Goal: Contribute content: Add original content to the website for others to see

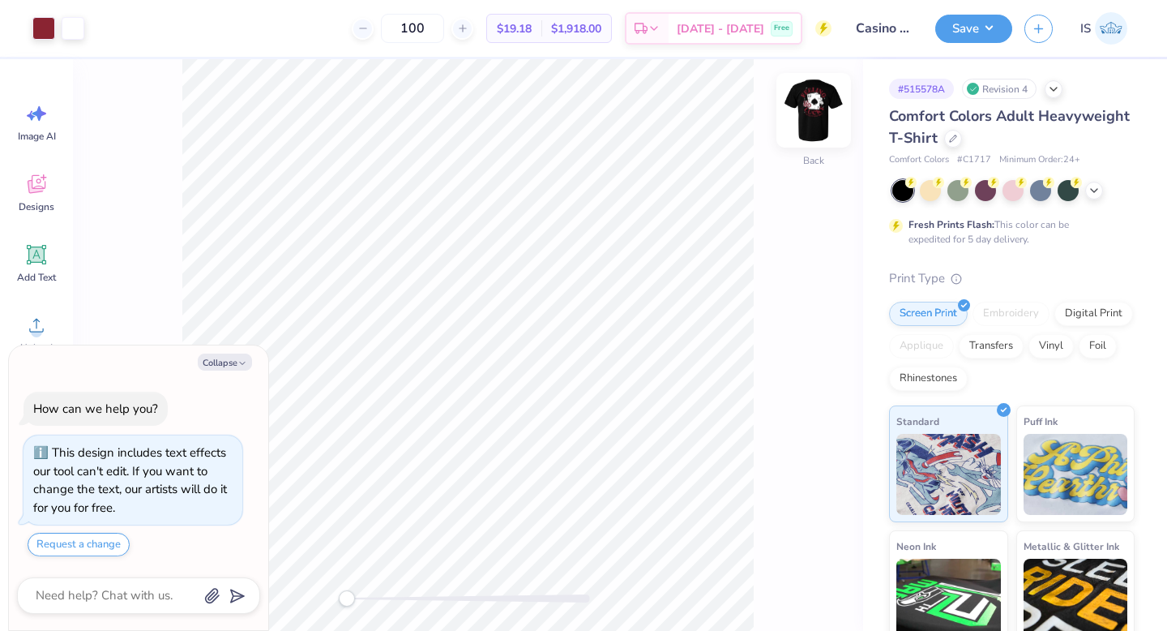
click at [813, 123] on img at bounding box center [813, 110] width 65 height 65
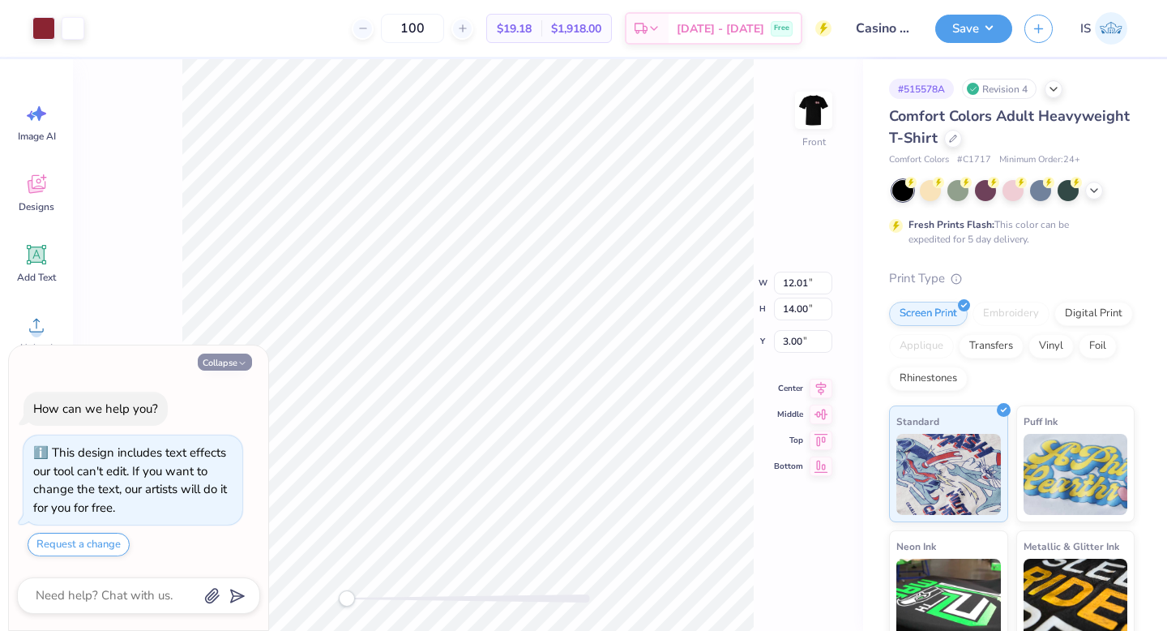
click at [213, 355] on button "Collapse" at bounding box center [225, 361] width 54 height 17
type textarea "x"
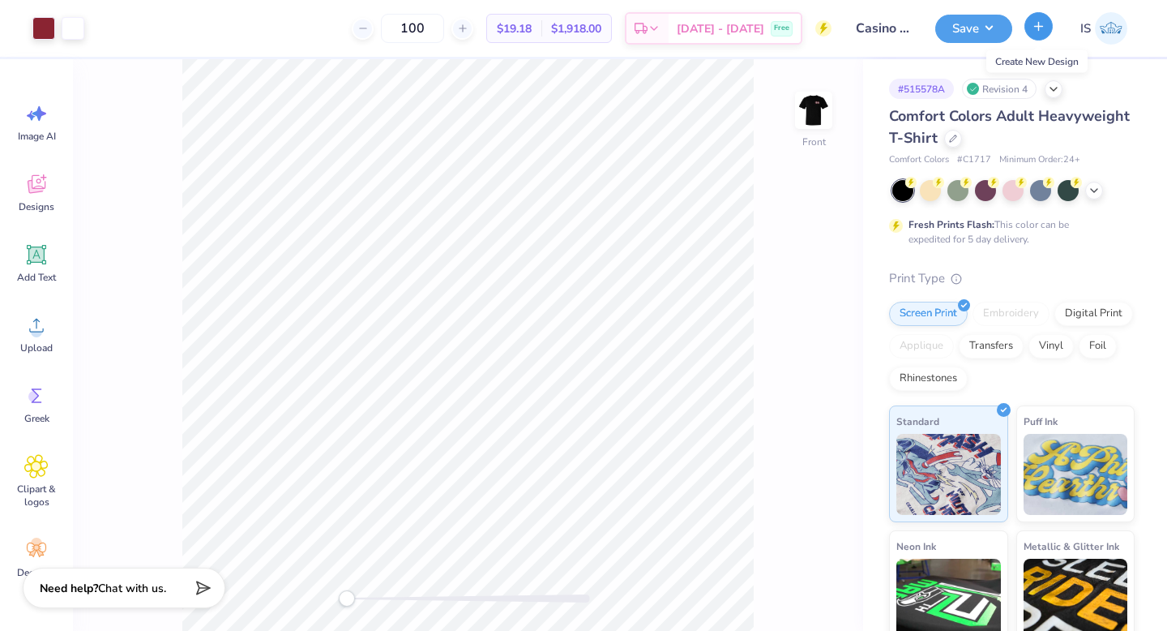
click at [1032, 24] on icon "button" at bounding box center [1039, 26] width 14 height 14
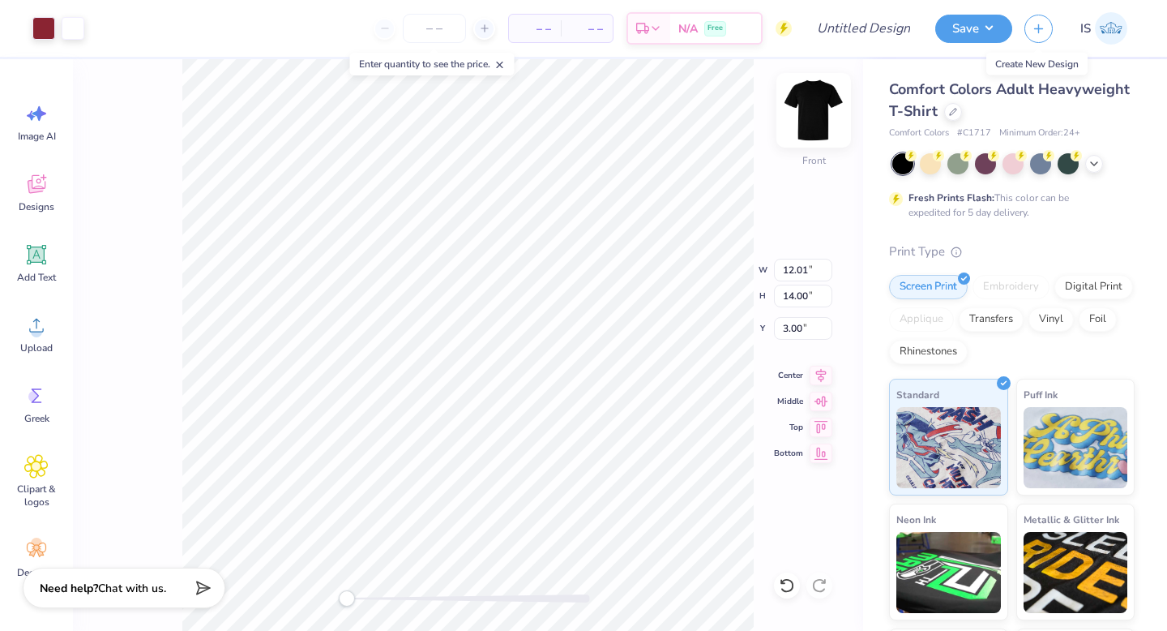
click at [818, 105] on img at bounding box center [813, 110] width 65 height 65
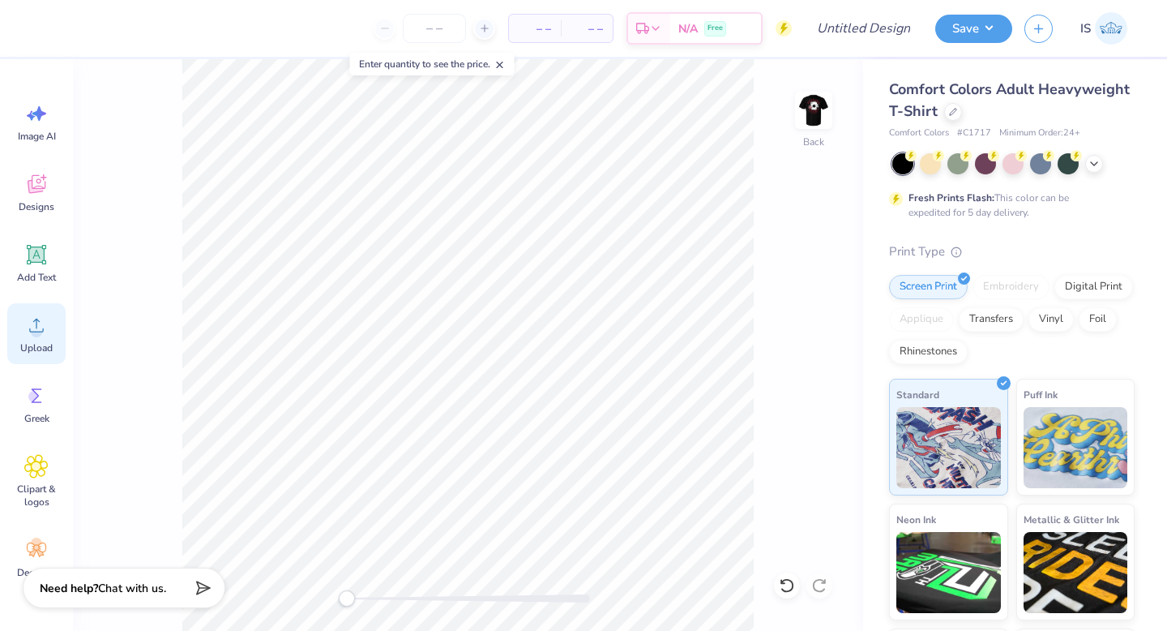
click at [43, 343] on span "Upload" at bounding box center [36, 347] width 32 height 13
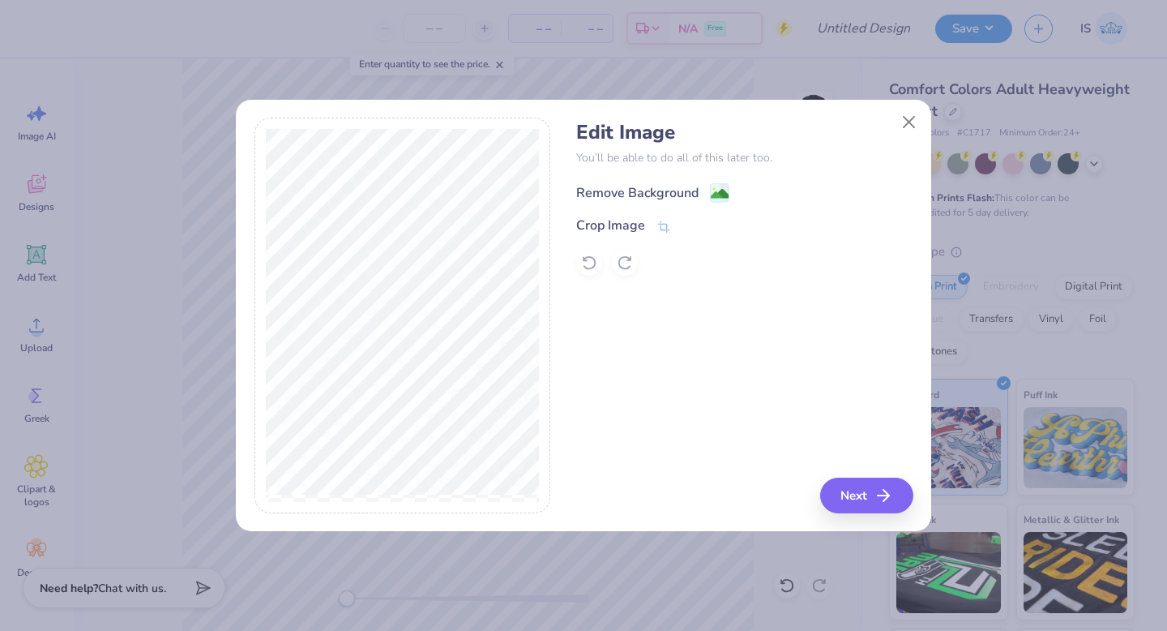
click at [723, 182] on span at bounding box center [719, 192] width 19 height 20
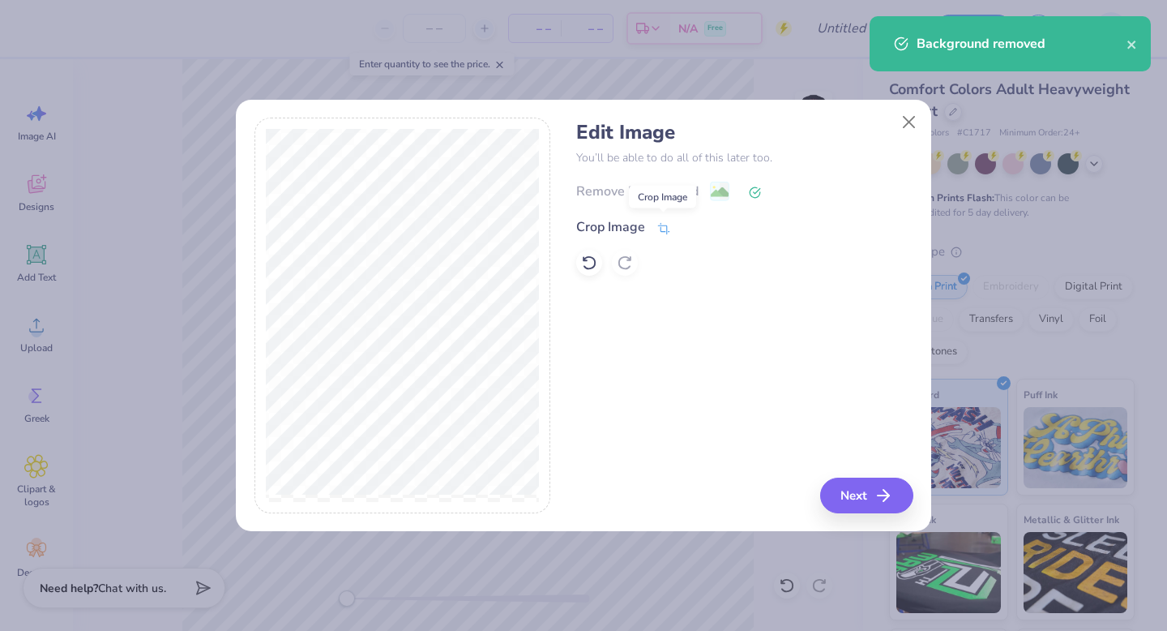
click at [660, 227] on icon at bounding box center [664, 228] width 15 height 15
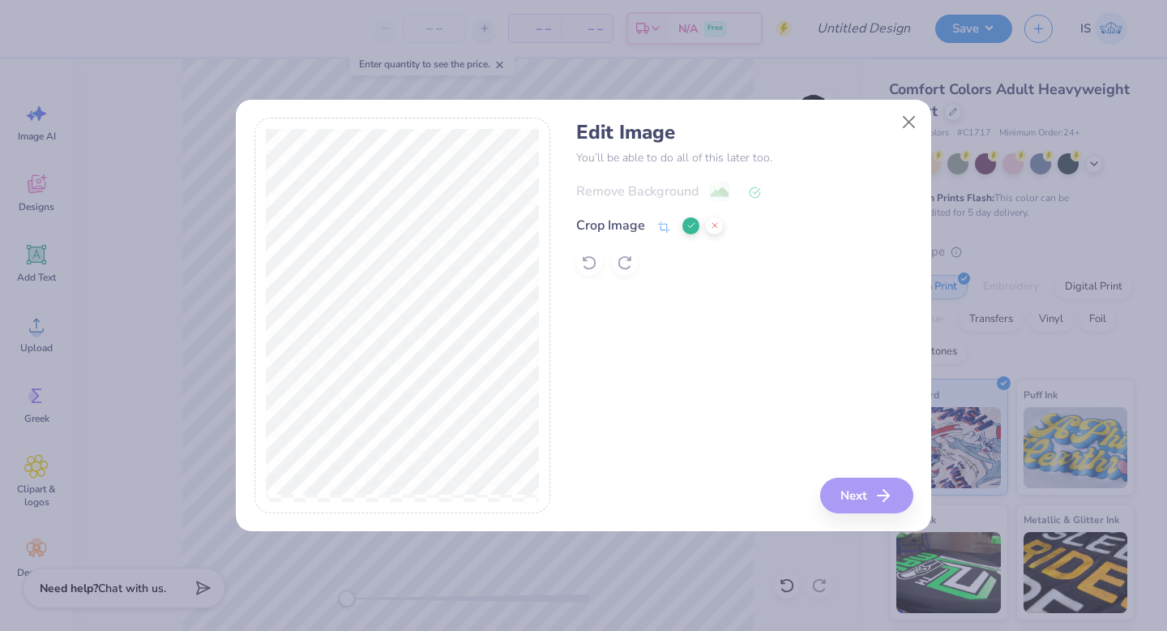
click at [735, 199] on div "Remove Background Crop Image" at bounding box center [744, 228] width 336 height 95
click at [911, 126] on button "Close" at bounding box center [909, 121] width 31 height 31
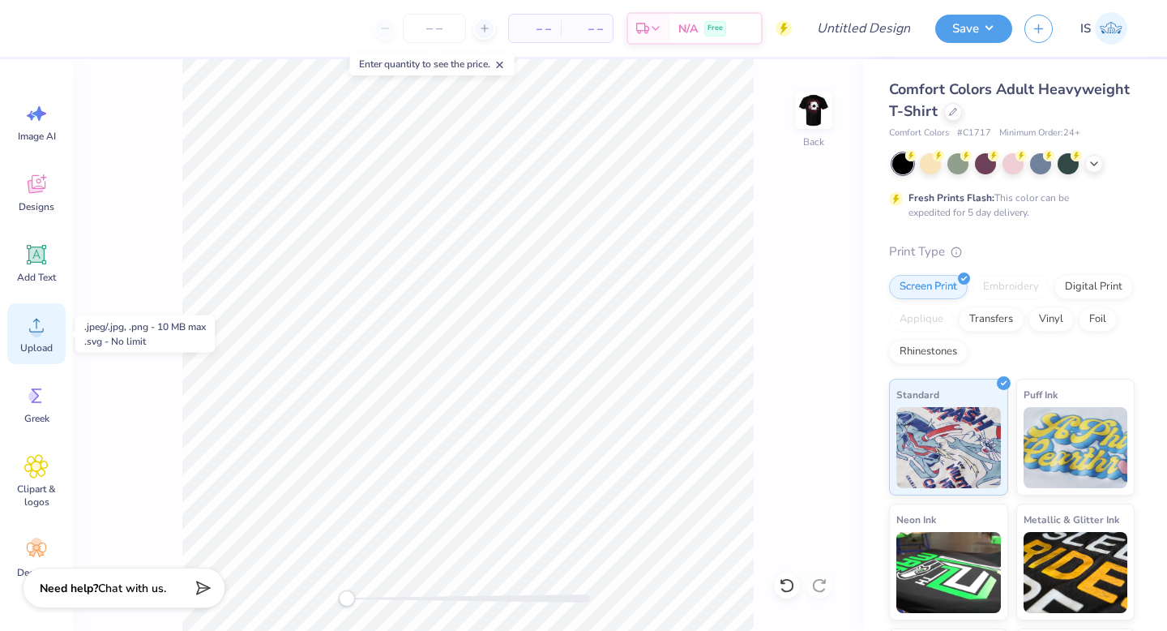
click at [30, 335] on icon at bounding box center [36, 325] width 24 height 24
click at [36, 331] on icon at bounding box center [36, 326] width 15 height 14
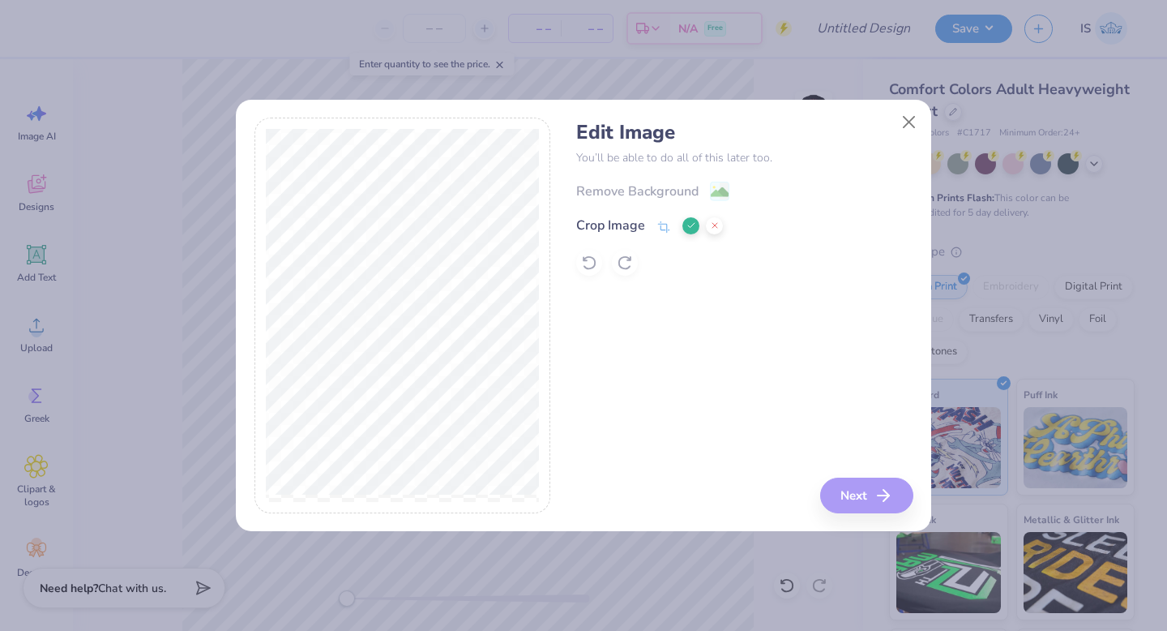
click at [720, 192] on div "Remove Background Crop Image" at bounding box center [744, 228] width 336 height 95
click at [691, 224] on icon at bounding box center [692, 225] width 10 height 10
click at [719, 195] on image at bounding box center [720, 194] width 18 height 18
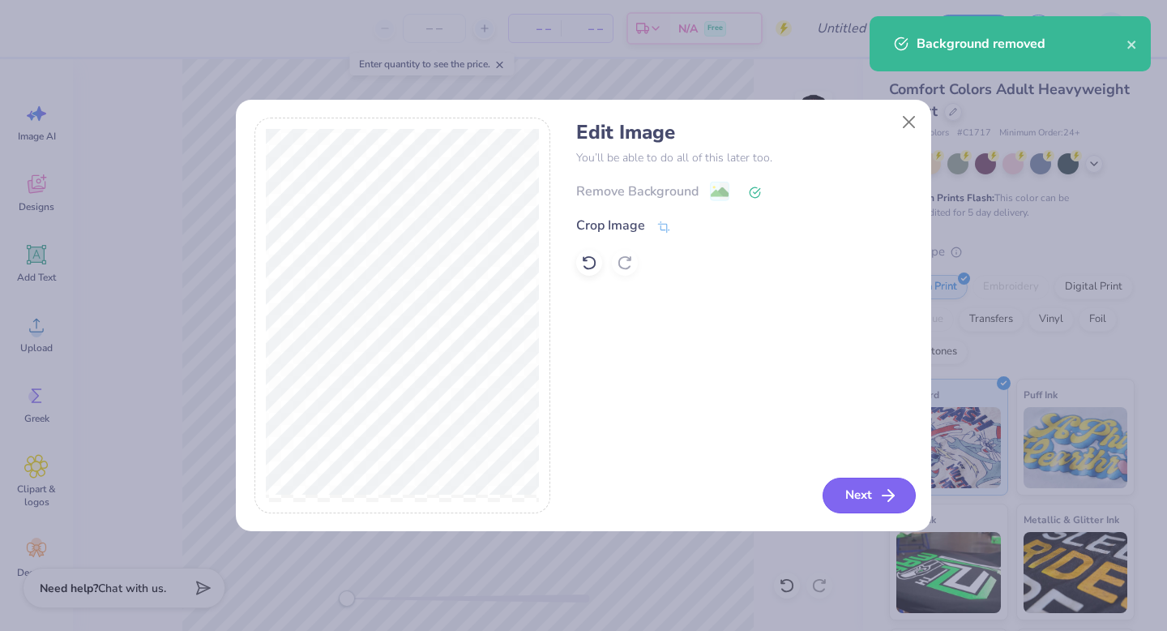
click at [859, 490] on button "Next" at bounding box center [869, 495] width 93 height 36
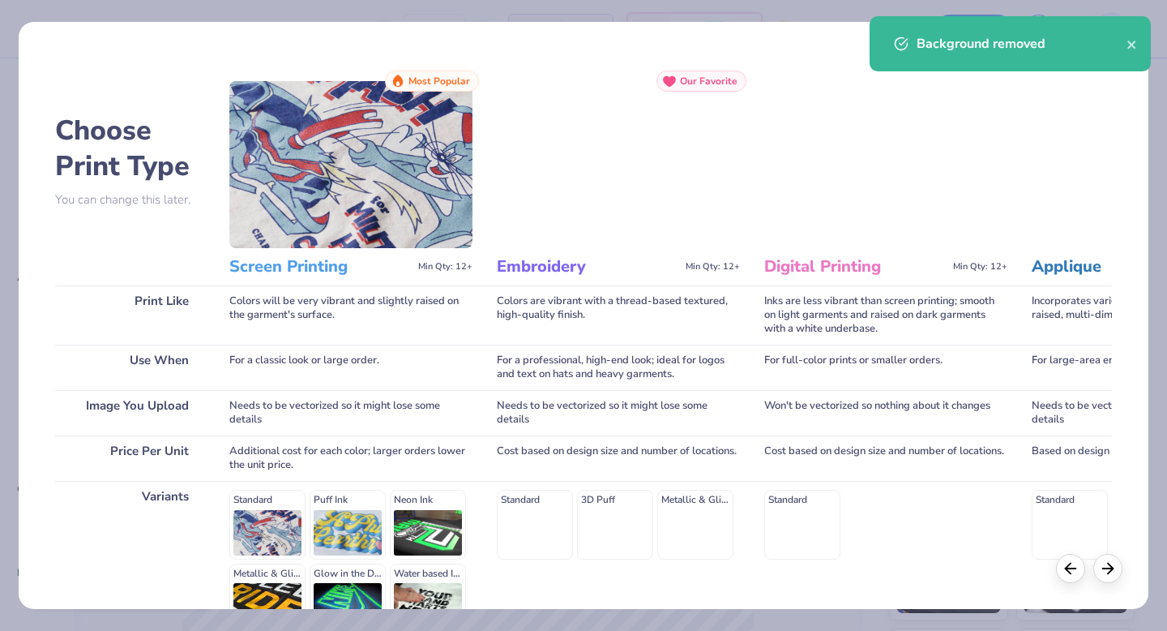
scroll to position [178, 0]
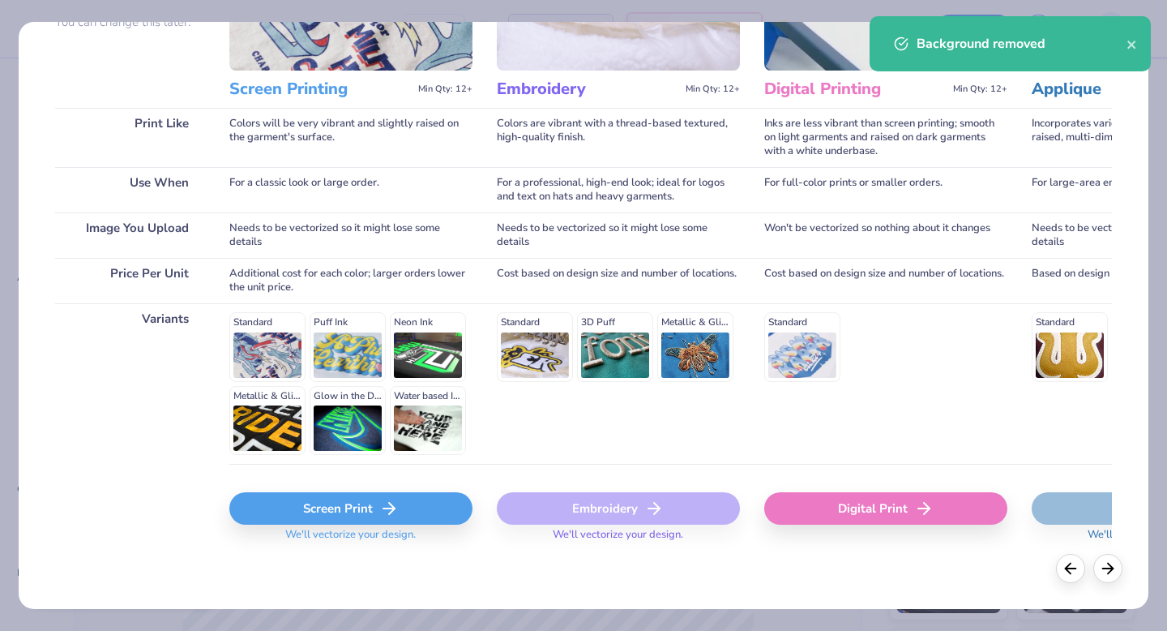
click at [317, 517] on div "Screen Print" at bounding box center [350, 508] width 243 height 32
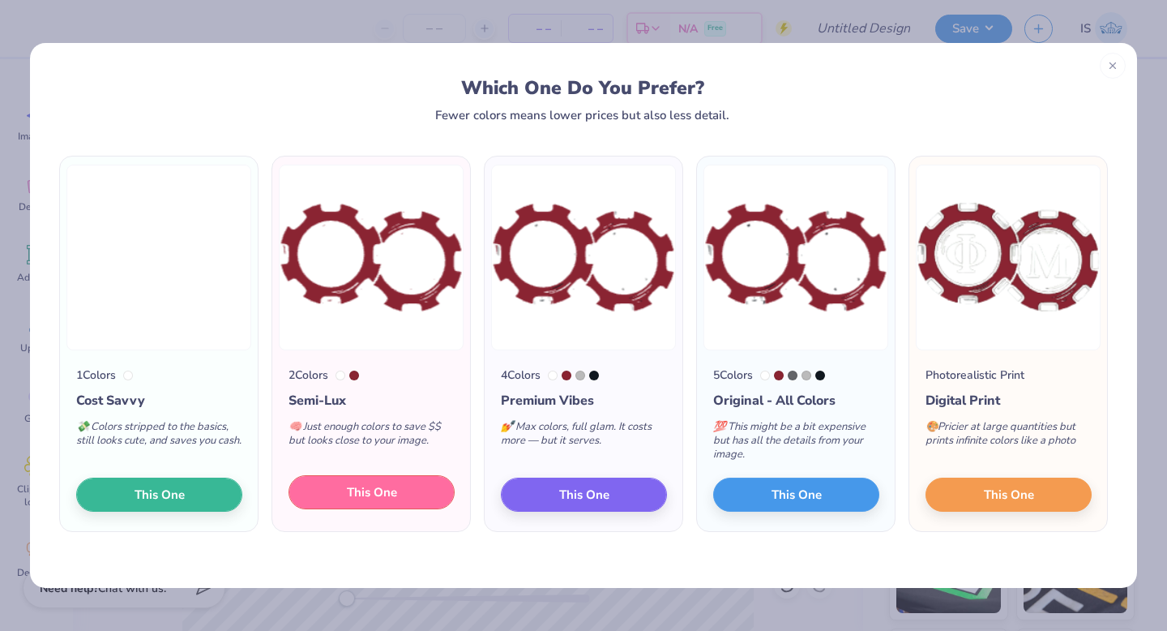
click at [389, 487] on span "This One" at bounding box center [372, 492] width 50 height 19
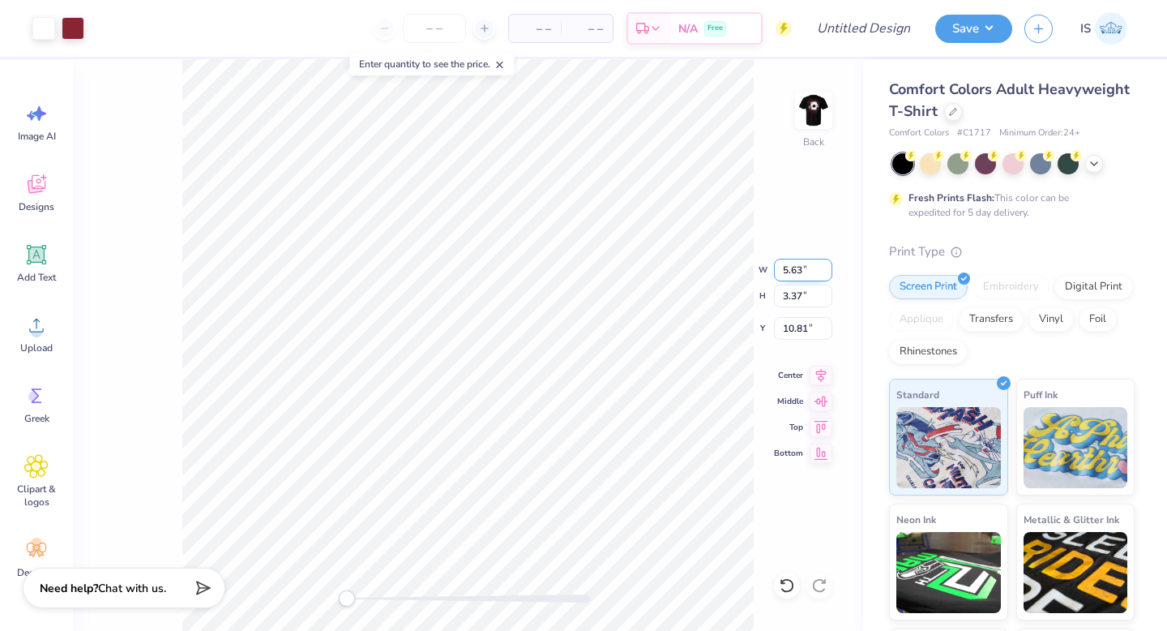
click at [794, 272] on input "5.63" at bounding box center [803, 270] width 58 height 23
type input "5"
type input "4"
click at [798, 269] on input "2.84" at bounding box center [803, 270] width 58 height 23
type input "2"
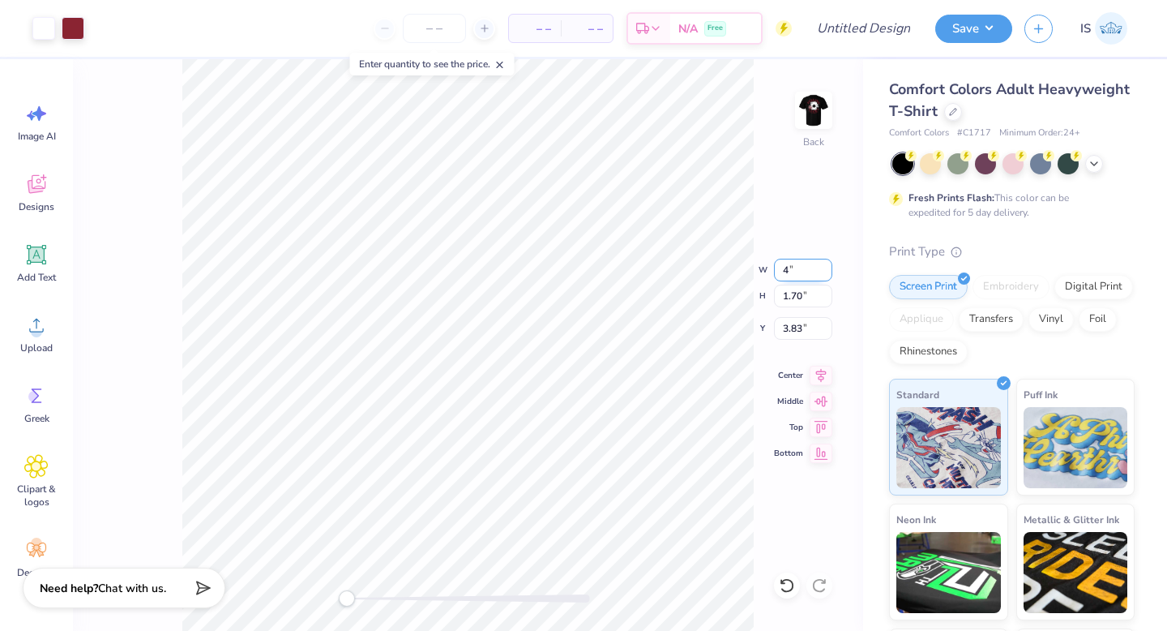
type input "4"
click at [823, 272] on input "5.62" at bounding box center [803, 270] width 58 height 23
click at [823, 272] on input "4.93" at bounding box center [803, 270] width 58 height 23
click at [823, 272] on input "4.16" at bounding box center [803, 270] width 58 height 23
click at [823, 272] on input "4.15" at bounding box center [803, 270] width 58 height 23
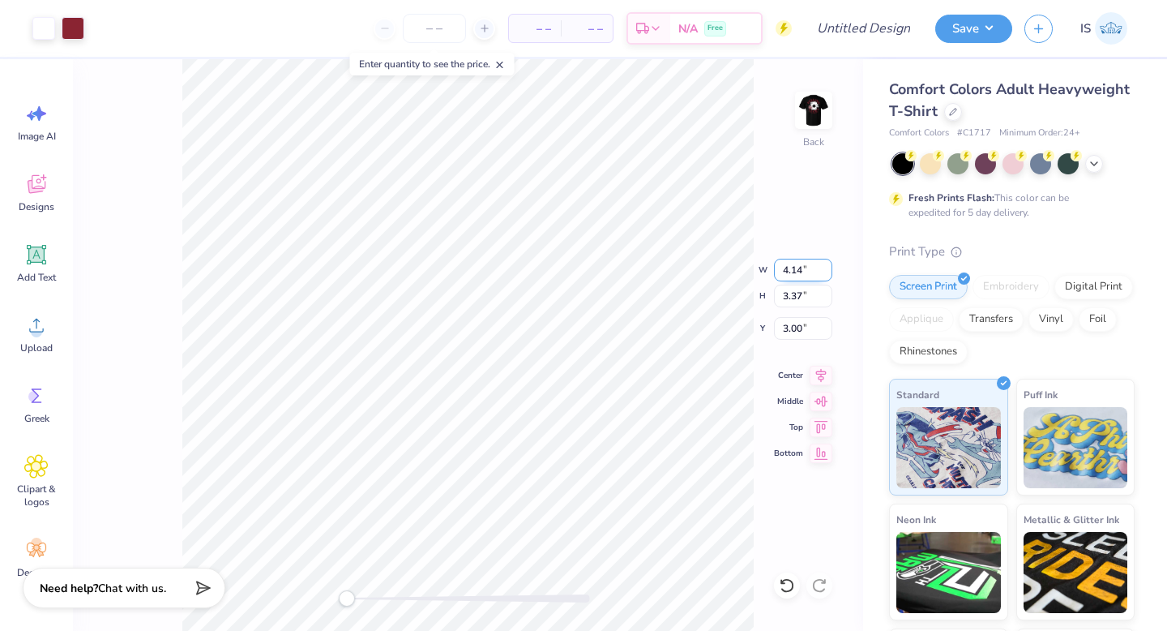
click at [823, 272] on input "4.14" at bounding box center [803, 270] width 58 height 23
click at [823, 272] on input "4.13" at bounding box center [803, 270] width 58 height 23
click at [823, 272] on input "4.12" at bounding box center [803, 270] width 58 height 23
click at [823, 272] on input "4.11" at bounding box center [803, 270] width 58 height 23
click at [823, 272] on input "4.1" at bounding box center [803, 270] width 58 height 23
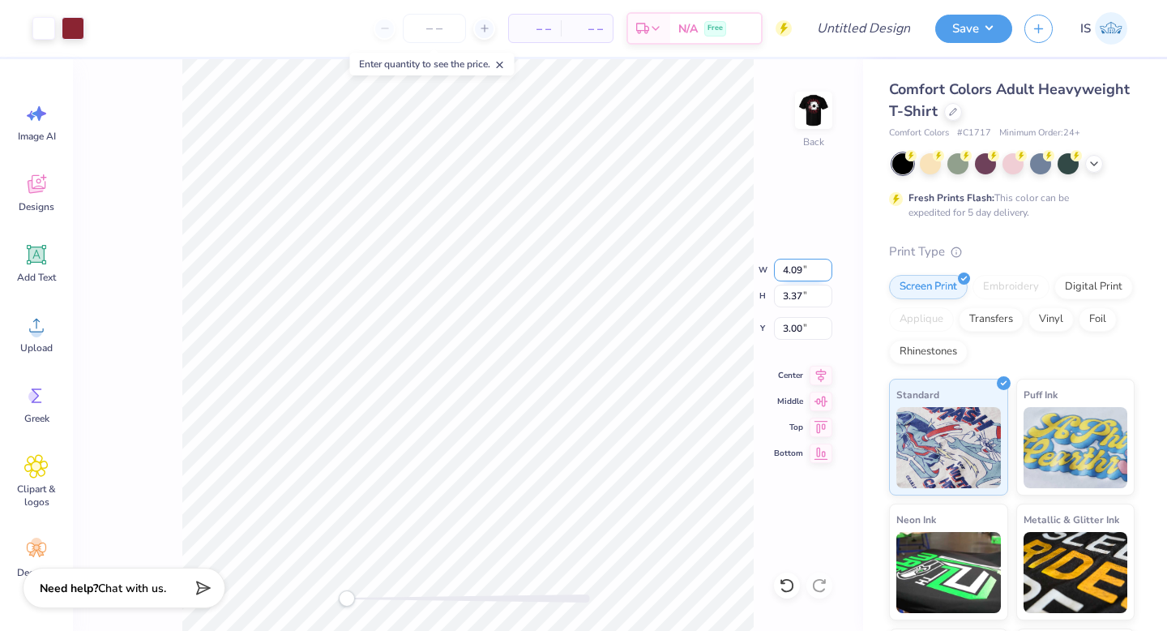
click at [823, 272] on input "4.09" at bounding box center [803, 270] width 58 height 23
click at [823, 272] on input "4.08" at bounding box center [803, 270] width 58 height 23
click at [823, 272] on input "4.07" at bounding box center [803, 270] width 58 height 23
click at [823, 272] on input "4.06" at bounding box center [803, 270] width 58 height 23
click at [823, 272] on input "4.05" at bounding box center [803, 270] width 58 height 23
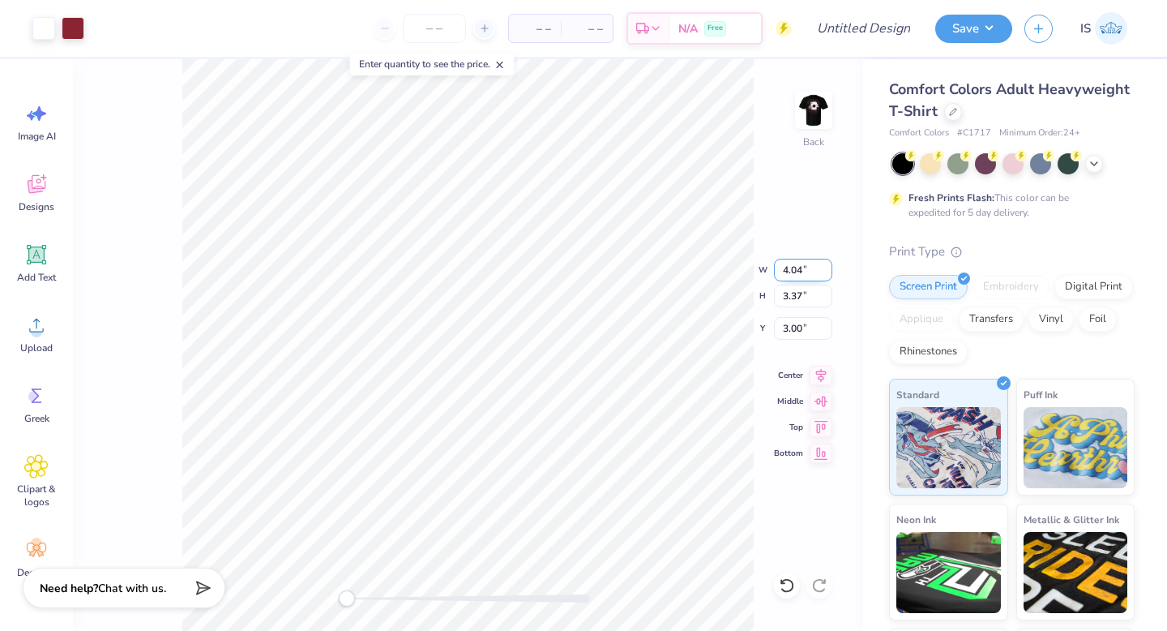
click at [823, 272] on input "4.04" at bounding box center [803, 270] width 58 height 23
click at [823, 272] on input "4.03" at bounding box center [803, 270] width 58 height 23
click at [823, 272] on input "4.02" at bounding box center [803, 270] width 58 height 23
click at [823, 272] on input "4.01" at bounding box center [803, 270] width 58 height 23
type input "4"
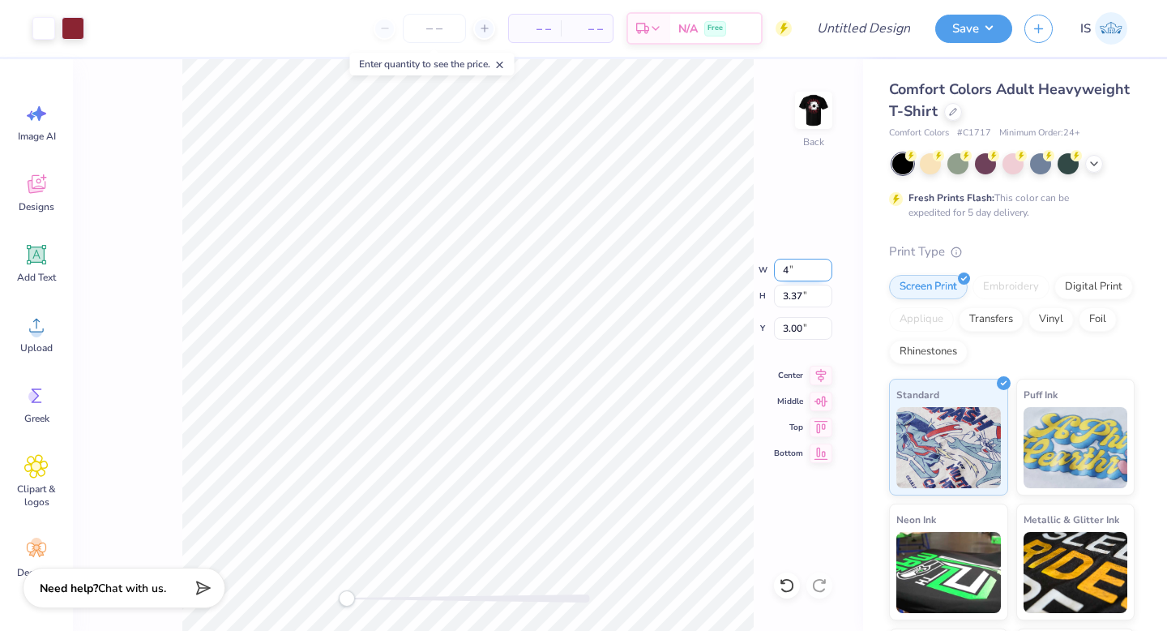
click at [823, 272] on input "4" at bounding box center [803, 270] width 58 height 23
click at [800, 293] on input "1.70" at bounding box center [803, 296] width 58 height 23
type input "2.39"
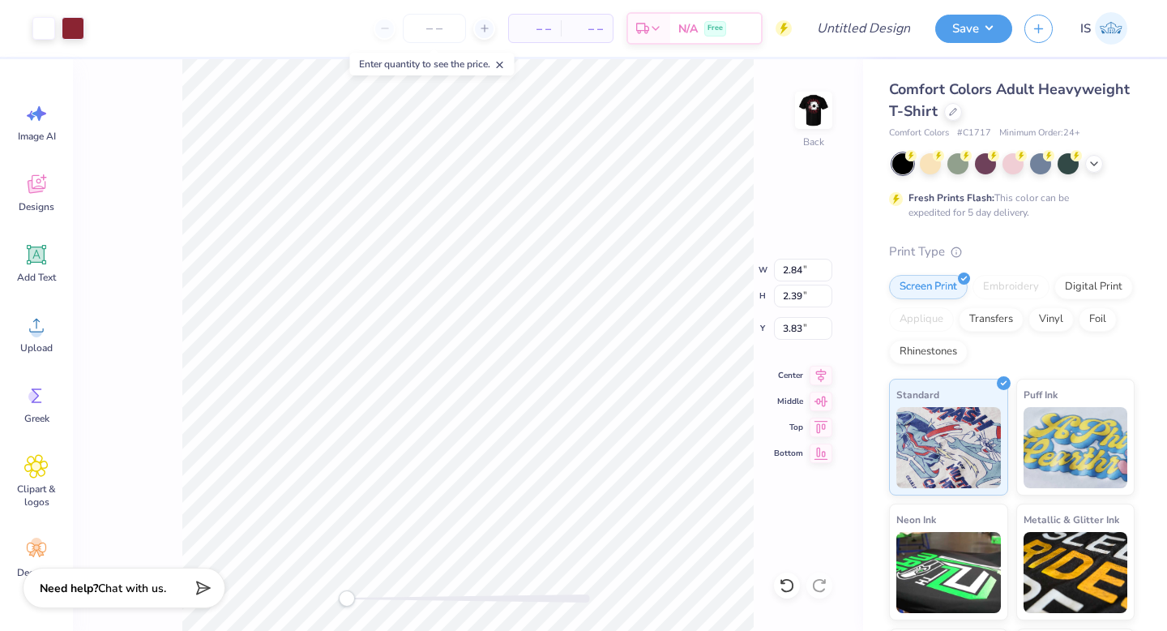
click at [764, 357] on div "Back W 2.84 2.84 " H 2.39 2.39 " Y 3.83 3.83 " Center [GEOGRAPHIC_DATA]" at bounding box center [468, 344] width 790 height 571
click at [827, 301] on input "3.35" at bounding box center [803, 296] width 58 height 23
click at [827, 301] on input "3.34" at bounding box center [803, 296] width 58 height 23
click at [827, 301] on input "3.33" at bounding box center [803, 296] width 58 height 23
click at [827, 301] on input "3.32" at bounding box center [803, 296] width 58 height 23
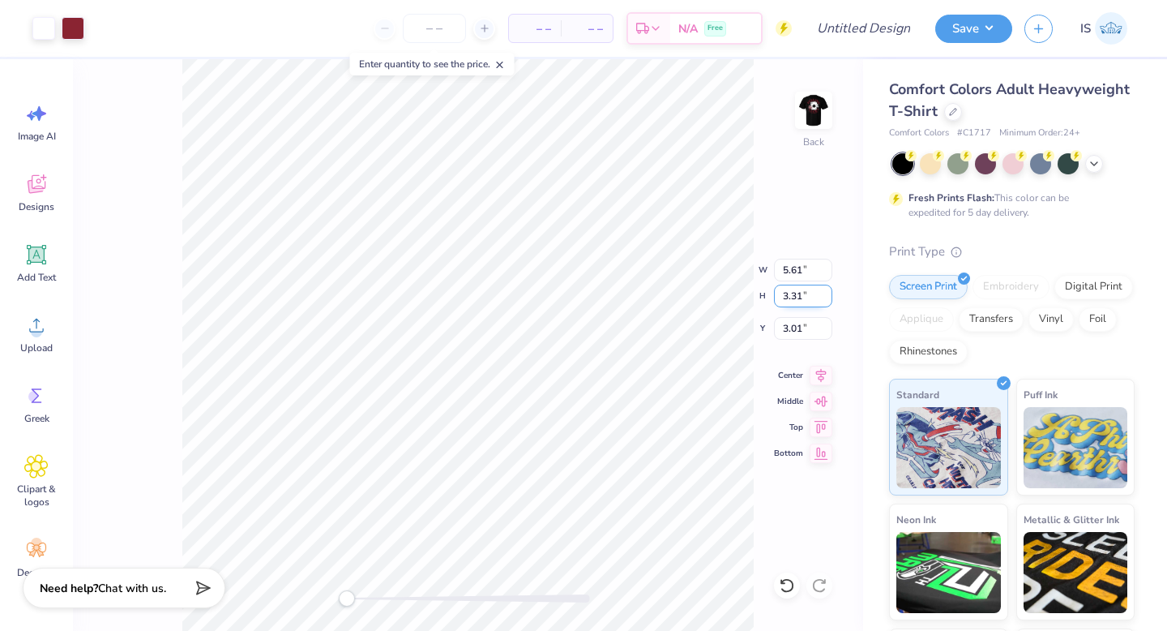
click at [827, 301] on input "3.31" at bounding box center [803, 296] width 58 height 23
click at [827, 301] on input "3.3" at bounding box center [803, 296] width 58 height 23
click at [827, 301] on input "3.29" at bounding box center [803, 296] width 58 height 23
click at [827, 301] on input "3.28" at bounding box center [803, 296] width 58 height 23
click at [827, 301] on input "3.27" at bounding box center [803, 296] width 58 height 23
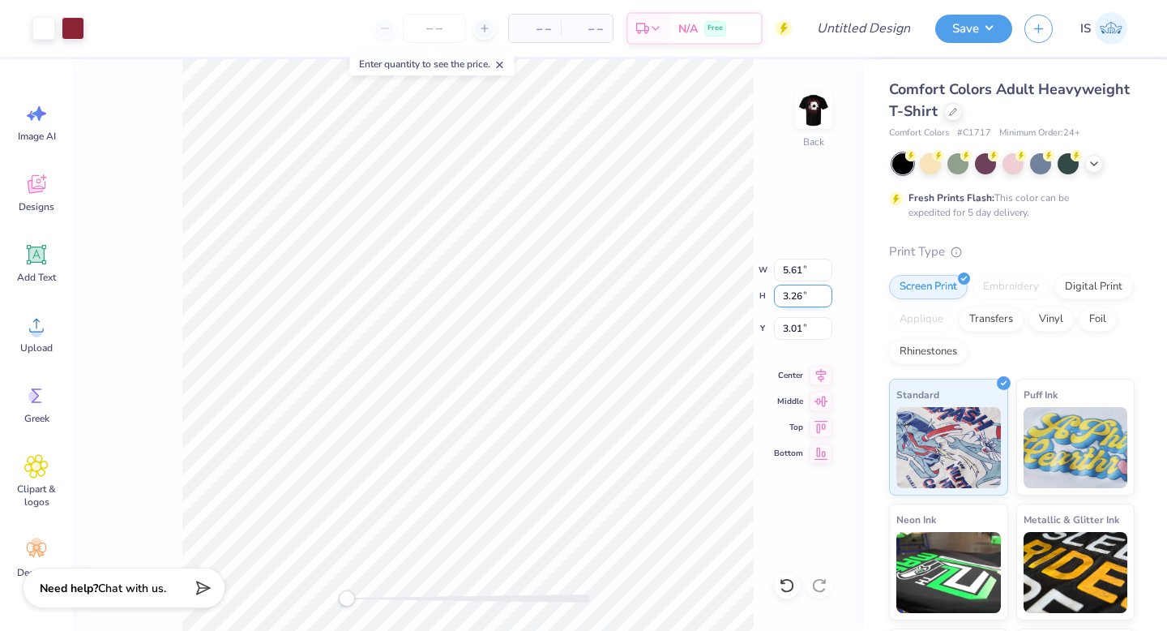
click at [827, 301] on input "3.26" at bounding box center [803, 296] width 58 height 23
type input "2.98"
click at [827, 301] on input "2.98" at bounding box center [803, 296] width 58 height 23
click at [825, 303] on input "2.60" at bounding box center [803, 296] width 58 height 23
click at [825, 299] on input "2.59" at bounding box center [803, 296] width 58 height 23
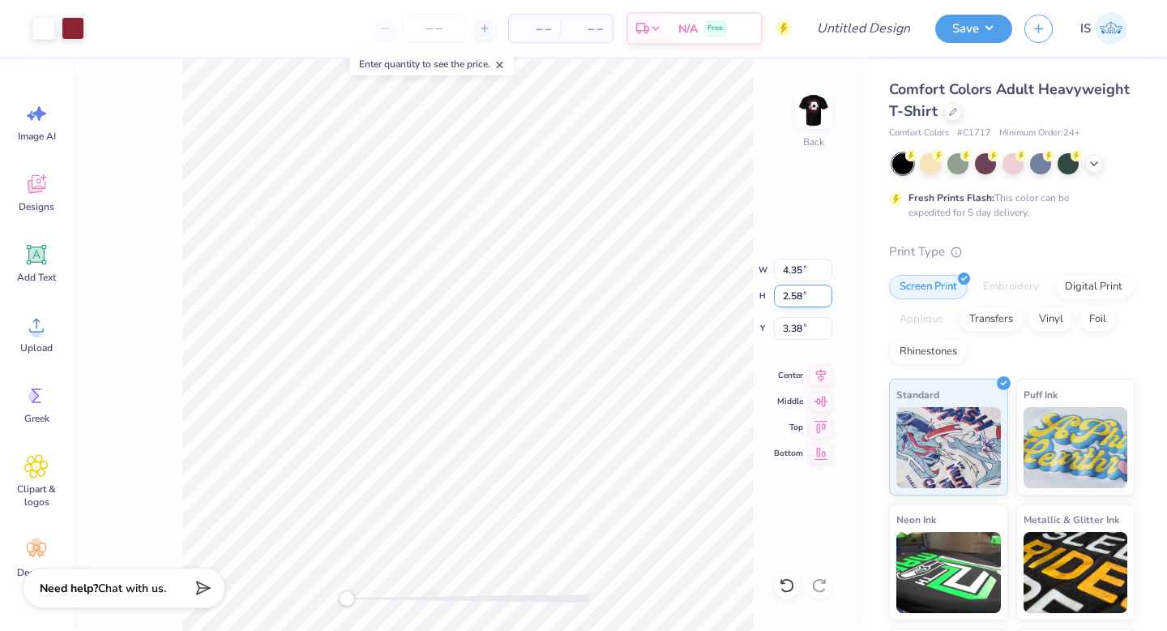
click at [825, 299] on input "2.58" at bounding box center [803, 296] width 58 height 23
click at [825, 299] on input "2.57" at bounding box center [803, 296] width 58 height 23
click at [825, 299] on input "2.56" at bounding box center [803, 296] width 58 height 23
click at [825, 299] on input "2.55" at bounding box center [803, 296] width 58 height 23
click at [825, 299] on input "2.54" at bounding box center [803, 296] width 58 height 23
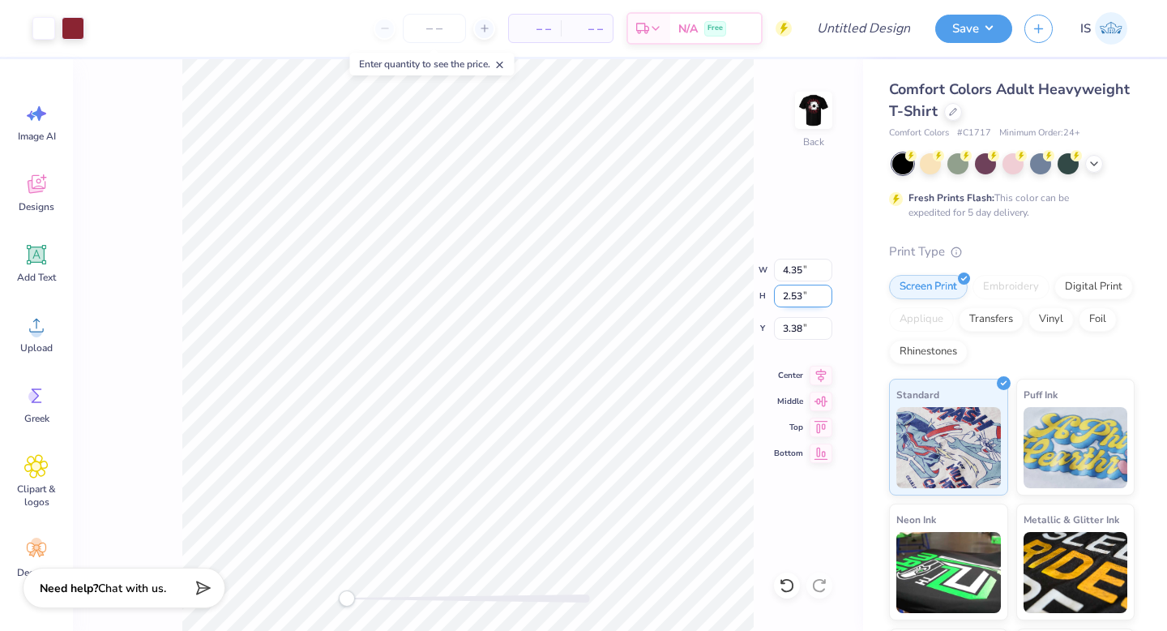
click at [825, 299] on input "2.53" at bounding box center [803, 296] width 58 height 23
click at [825, 299] on input "2.52" at bounding box center [803, 296] width 58 height 23
click at [825, 299] on input "2.51" at bounding box center [803, 296] width 58 height 23
click at [825, 299] on input "2.5" at bounding box center [803, 296] width 58 height 23
click at [825, 299] on input "2.49" at bounding box center [803, 296] width 58 height 23
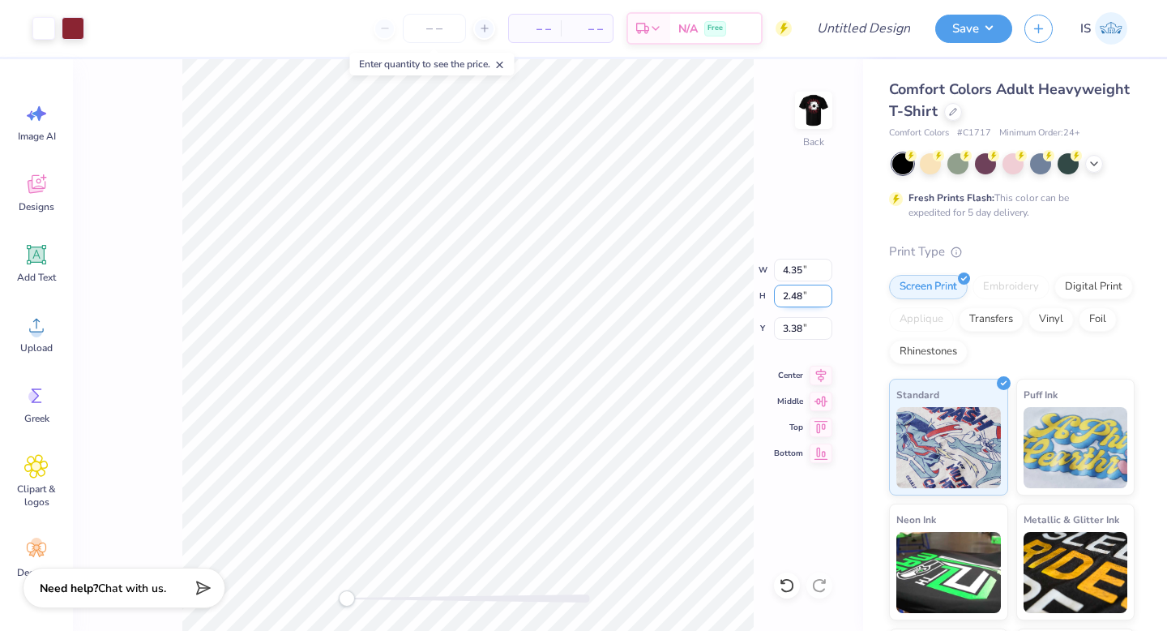
click at [825, 299] on input "2.48" at bounding box center [803, 296] width 58 height 23
click at [825, 299] on input "2.47" at bounding box center [803, 296] width 58 height 23
click at [825, 299] on input "2.46" at bounding box center [803, 296] width 58 height 23
click at [825, 299] on input "2.45" at bounding box center [803, 296] width 58 height 23
click at [825, 299] on input "2.44" at bounding box center [803, 296] width 58 height 23
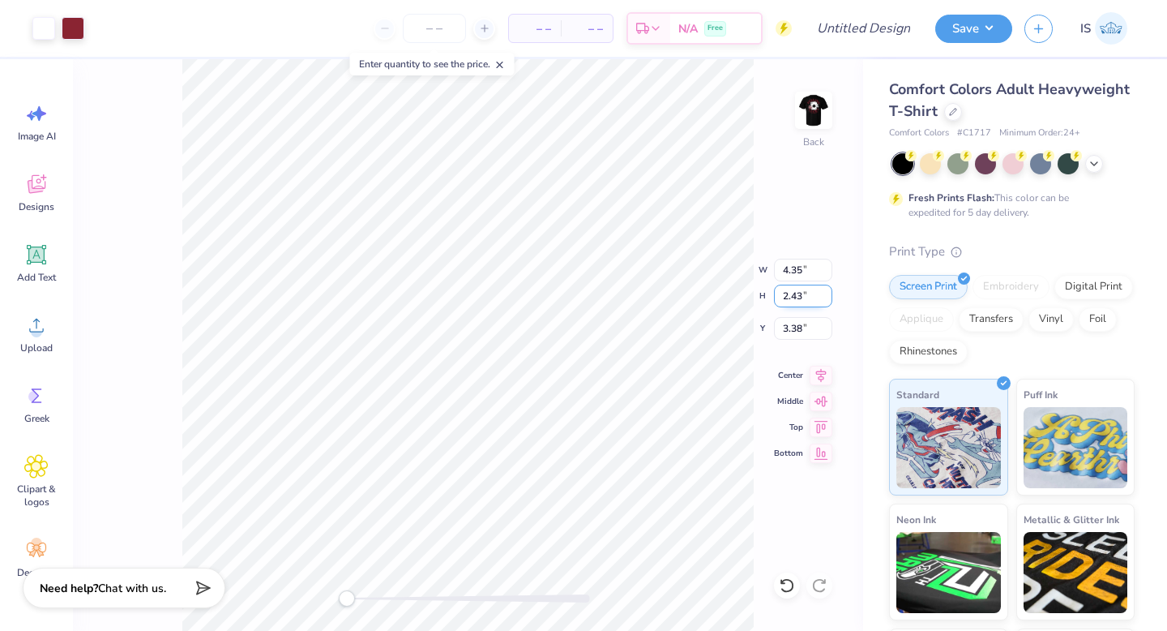
click at [825, 299] on input "2.43" at bounding box center [803, 296] width 58 height 23
click at [825, 299] on input "2.42" at bounding box center [803, 296] width 58 height 23
click at [825, 299] on input "2.41" at bounding box center [803, 296] width 58 height 23
click at [825, 299] on input "2.4" at bounding box center [803, 296] width 58 height 23
type input "2.39"
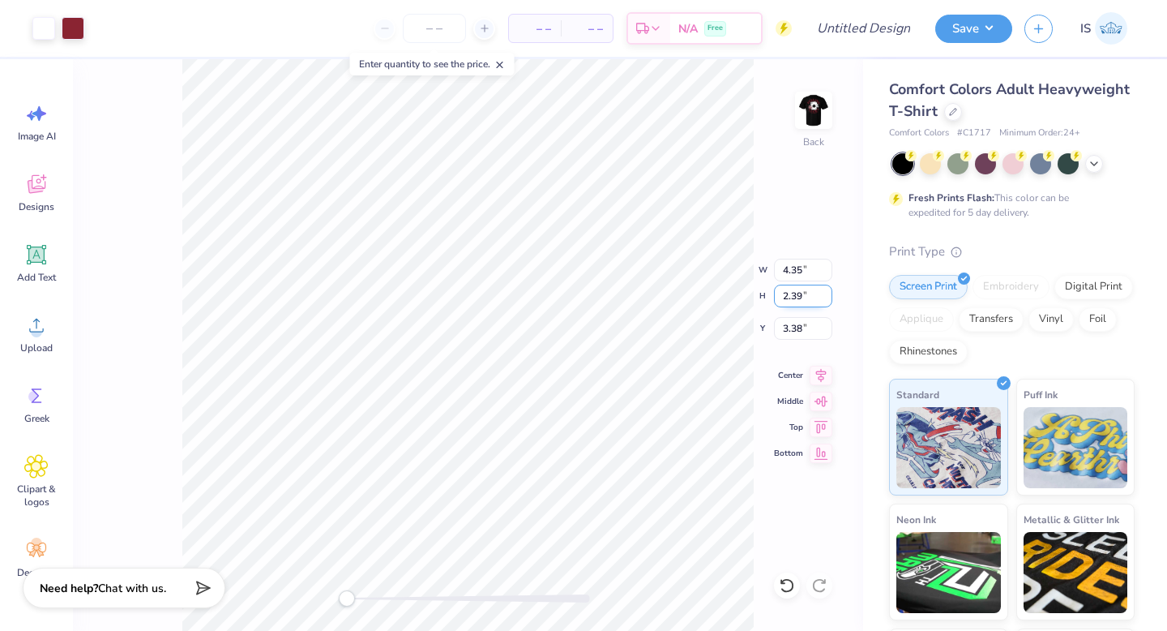
click at [825, 299] on input "2.39" at bounding box center [803, 296] width 58 height 23
click at [827, 291] on input "2.21" at bounding box center [803, 296] width 58 height 23
click at [827, 291] on input "2.22" at bounding box center [803, 296] width 58 height 23
click at [827, 291] on input "2.23" at bounding box center [803, 296] width 58 height 23
click at [827, 291] on input "2.24" at bounding box center [803, 296] width 58 height 23
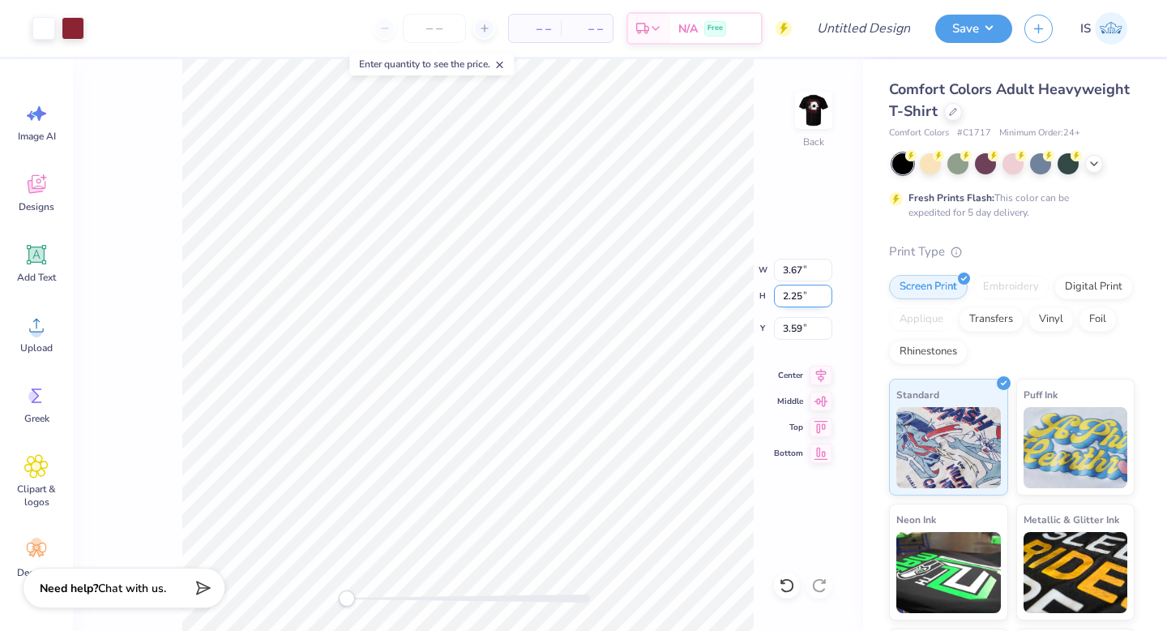
click at [827, 291] on input "2.25" at bounding box center [803, 296] width 58 height 23
click at [827, 291] on input "2.26" at bounding box center [803, 296] width 58 height 23
click at [827, 291] on input "2.27" at bounding box center [803, 296] width 58 height 23
click at [827, 291] on input "2.28" at bounding box center [803, 296] width 58 height 23
click at [827, 291] on input "2.29" at bounding box center [803, 296] width 58 height 23
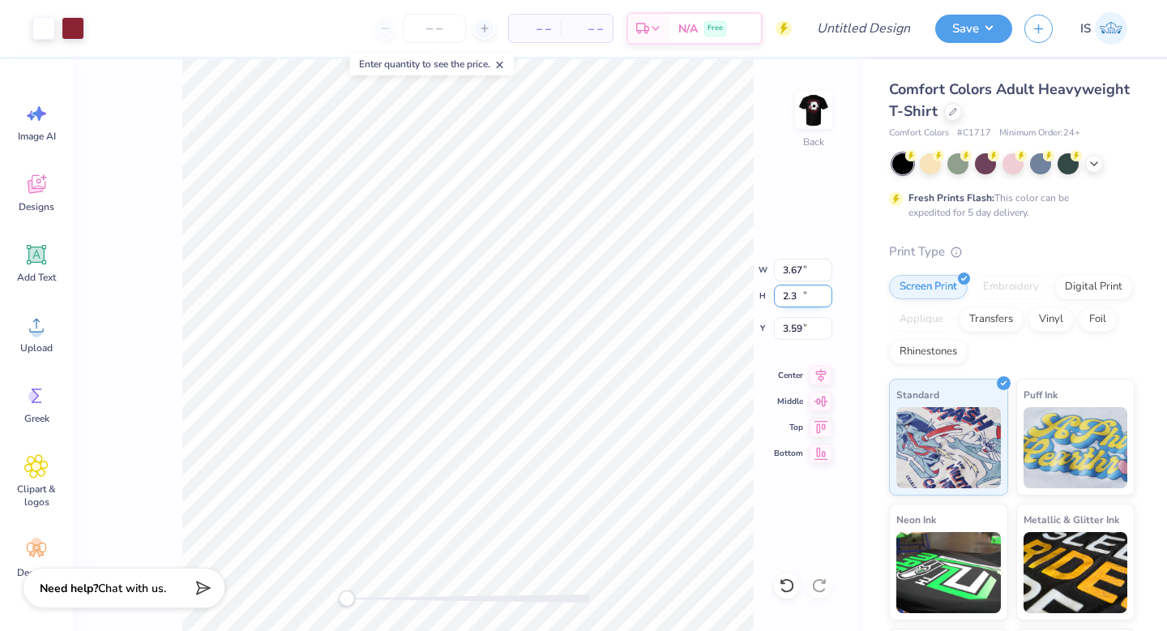
click at [827, 291] on input "2.3" at bounding box center [803, 296] width 58 height 23
click at [827, 291] on input "2.31" at bounding box center [803, 296] width 58 height 23
click at [827, 291] on input "2.32" at bounding box center [803, 296] width 58 height 23
click at [827, 291] on input "2.33" at bounding box center [803, 296] width 58 height 23
click at [827, 291] on input "2.34" at bounding box center [803, 296] width 58 height 23
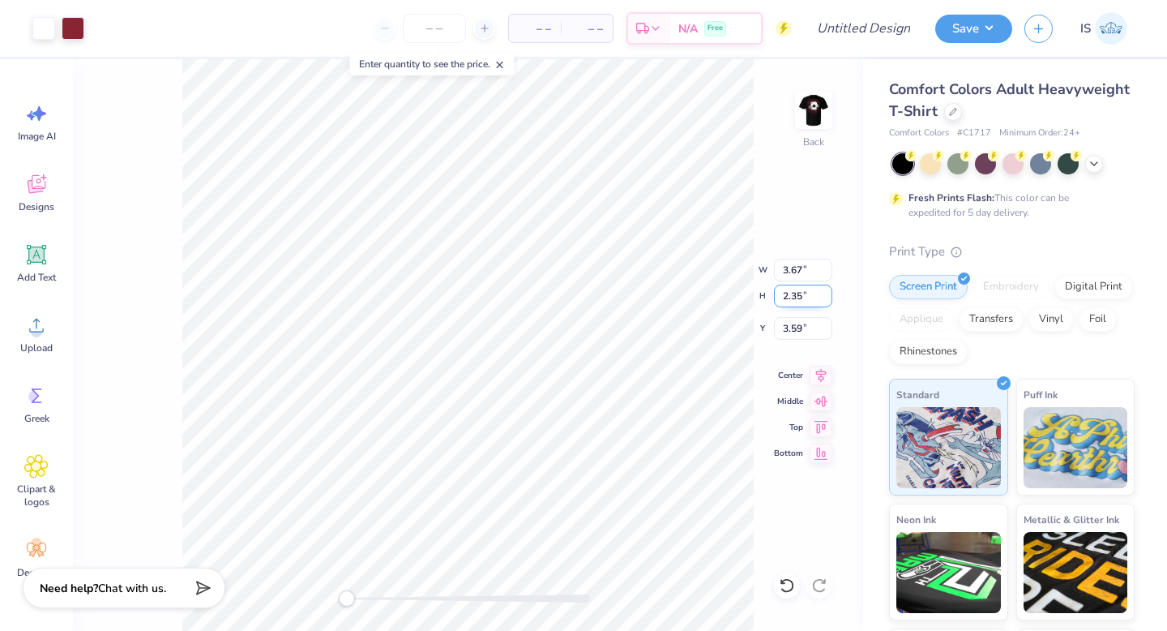
click at [827, 291] on input "2.35" at bounding box center [803, 296] width 58 height 23
click at [827, 291] on input "2.36" at bounding box center [803, 296] width 58 height 23
click at [827, 291] on input "2.37" at bounding box center [803, 296] width 58 height 23
click at [827, 291] on input "2.38" at bounding box center [803, 296] width 58 height 23
click at [827, 291] on input "2.39" at bounding box center [803, 296] width 58 height 23
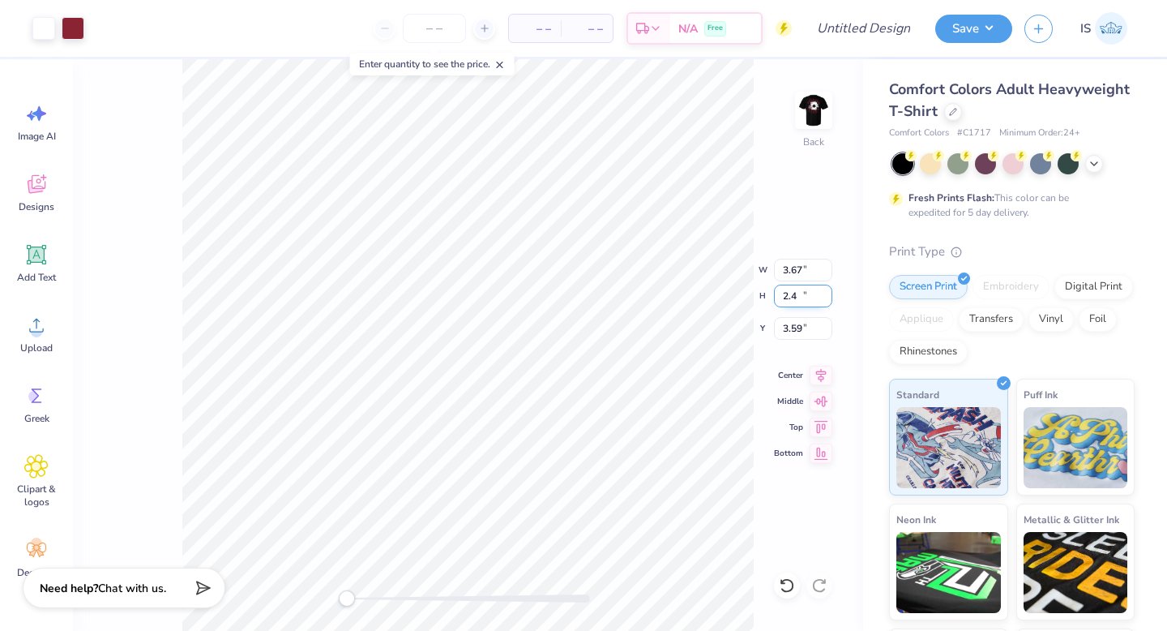
type input "2.4"
click at [827, 291] on input "2.4" at bounding box center [803, 296] width 58 height 23
click at [776, 586] on div at bounding box center [787, 585] width 26 height 26
click at [797, 101] on img at bounding box center [813, 110] width 65 height 65
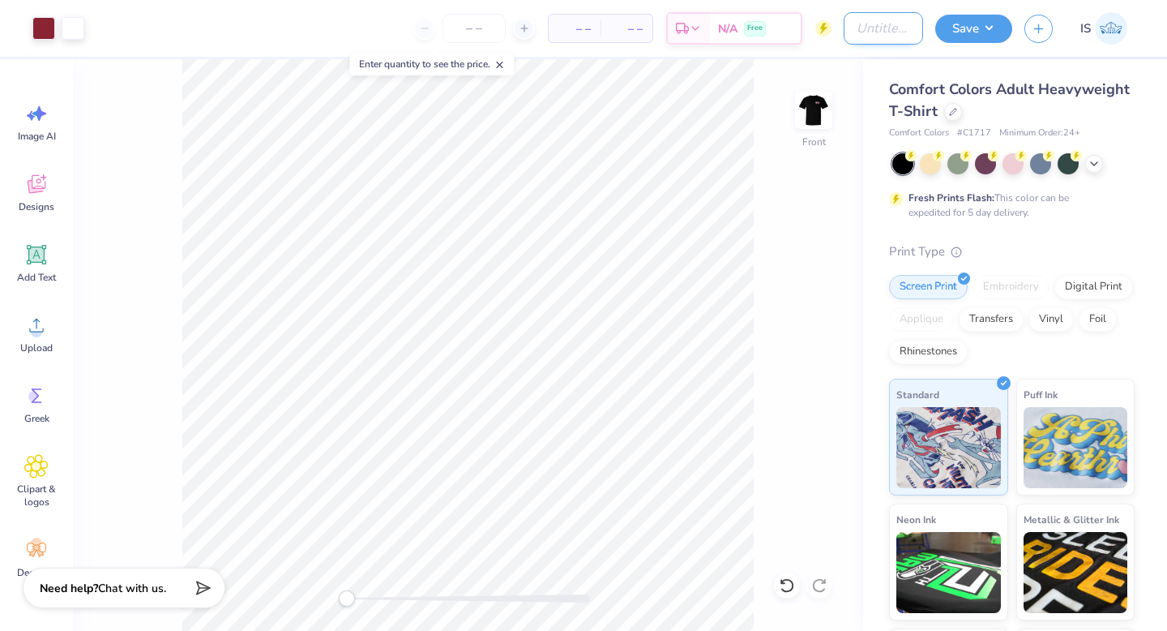
click at [844, 25] on input "Design Title" at bounding box center [883, 28] width 79 height 32
paste input "Casino Night Fall 2025"
type input "Casino Night Fall 2025 -"
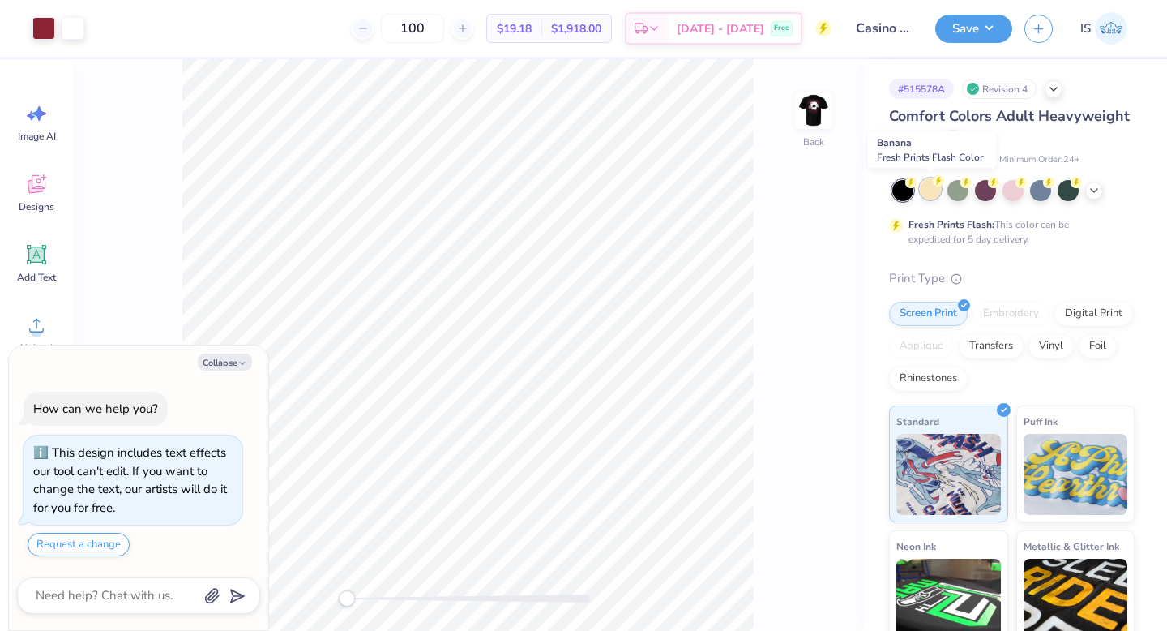
click at [922, 187] on div at bounding box center [930, 188] width 21 height 21
click at [959, 182] on div at bounding box center [958, 188] width 21 height 21
click at [822, 105] on img at bounding box center [813, 110] width 65 height 65
click at [801, 113] on img at bounding box center [813, 110] width 65 height 65
click at [879, 19] on input "Casino Night Fall 2025" at bounding box center [883, 28] width 79 height 32
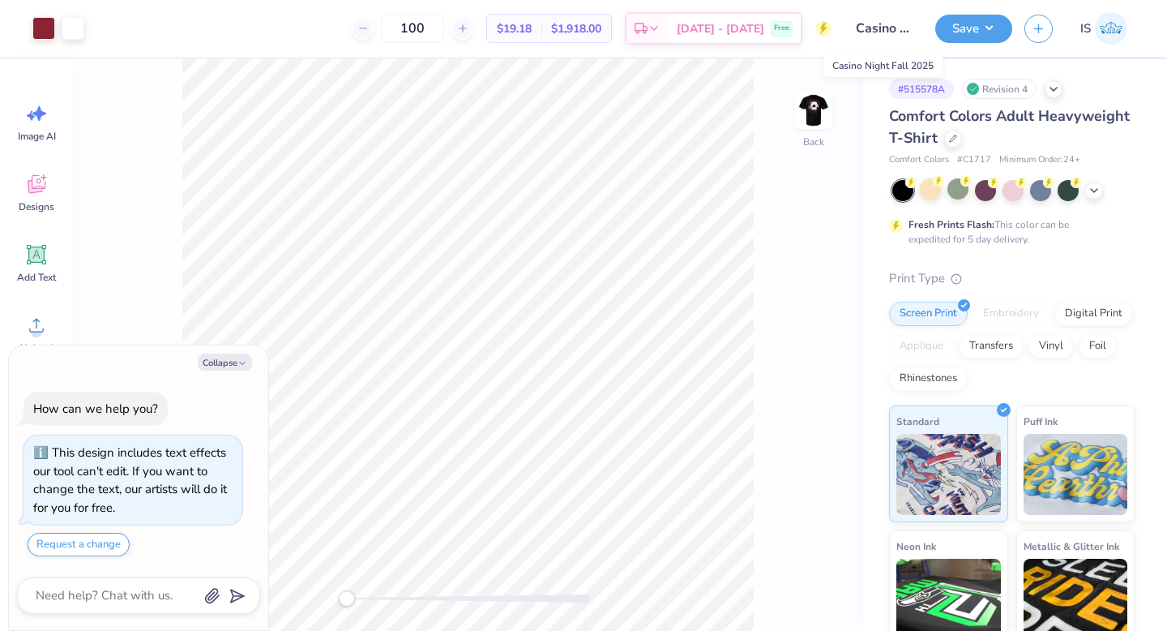
click at [879, 28] on input "Casino Night Fall 2025" at bounding box center [883, 28] width 79 height 32
type textarea "x"
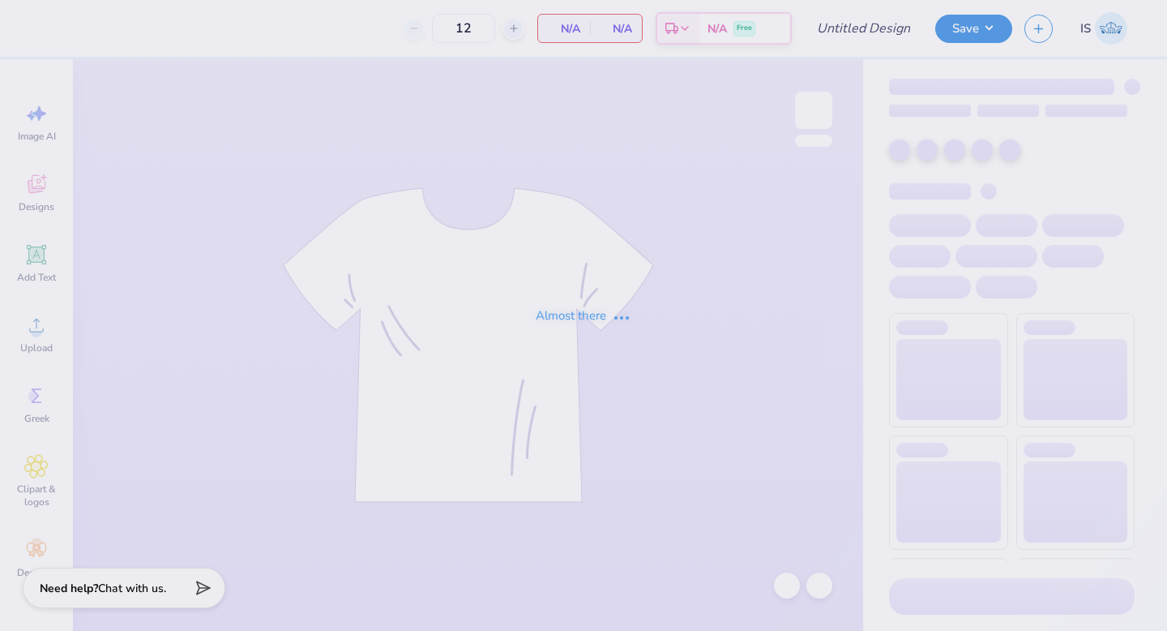
type input "homecoming"
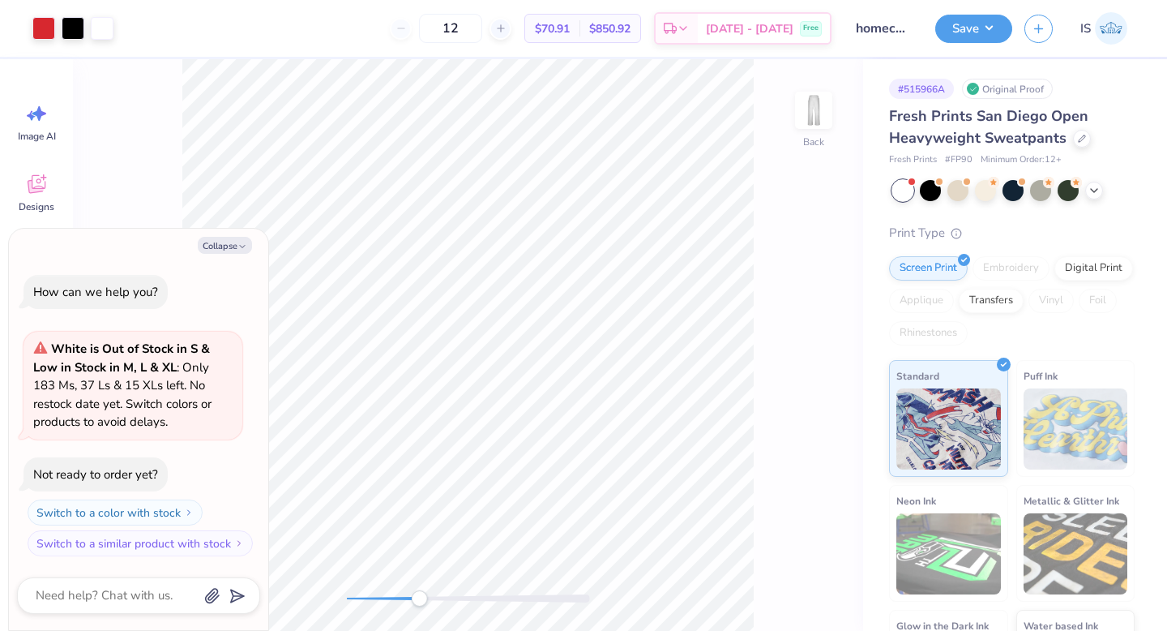
drag, startPoint x: 353, startPoint y: 596, endPoint x: 419, endPoint y: 590, distance: 65.9
click at [419, 590] on div "Accessibility label" at bounding box center [419, 598] width 16 height 16
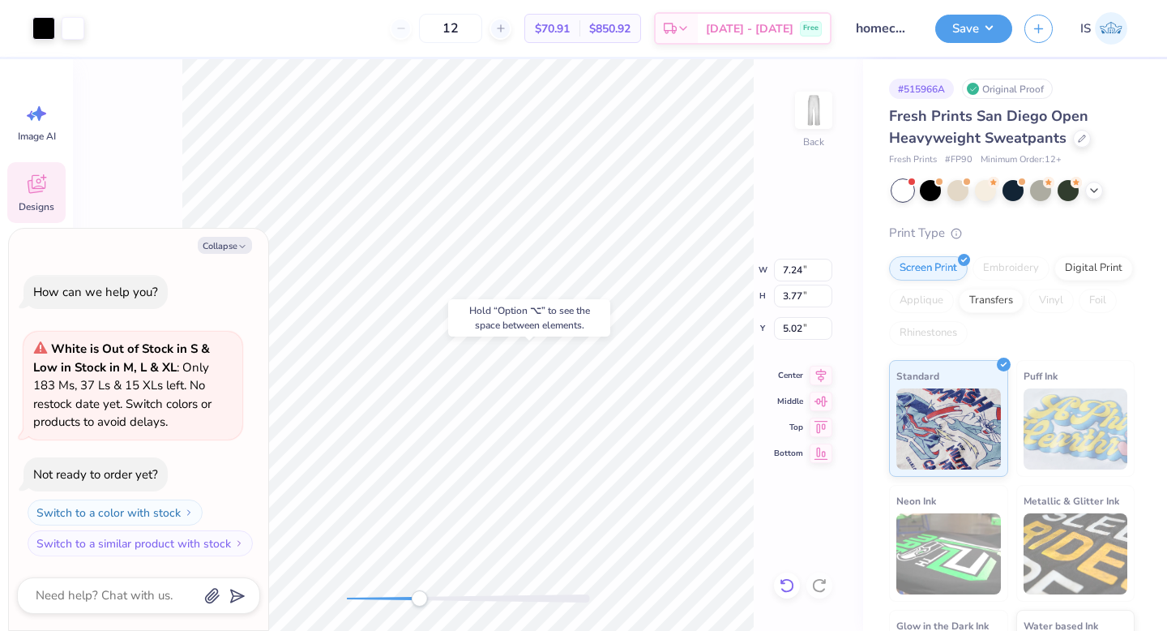
click at [785, 577] on icon at bounding box center [787, 585] width 16 height 16
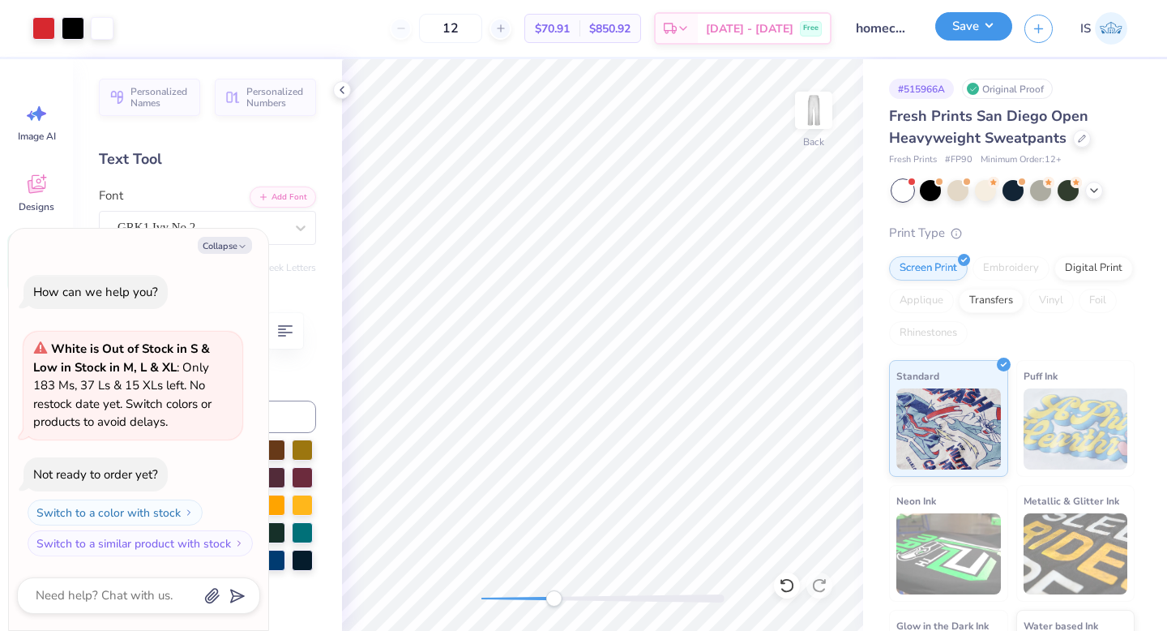
click at [985, 32] on button "Save" at bounding box center [973, 26] width 77 height 28
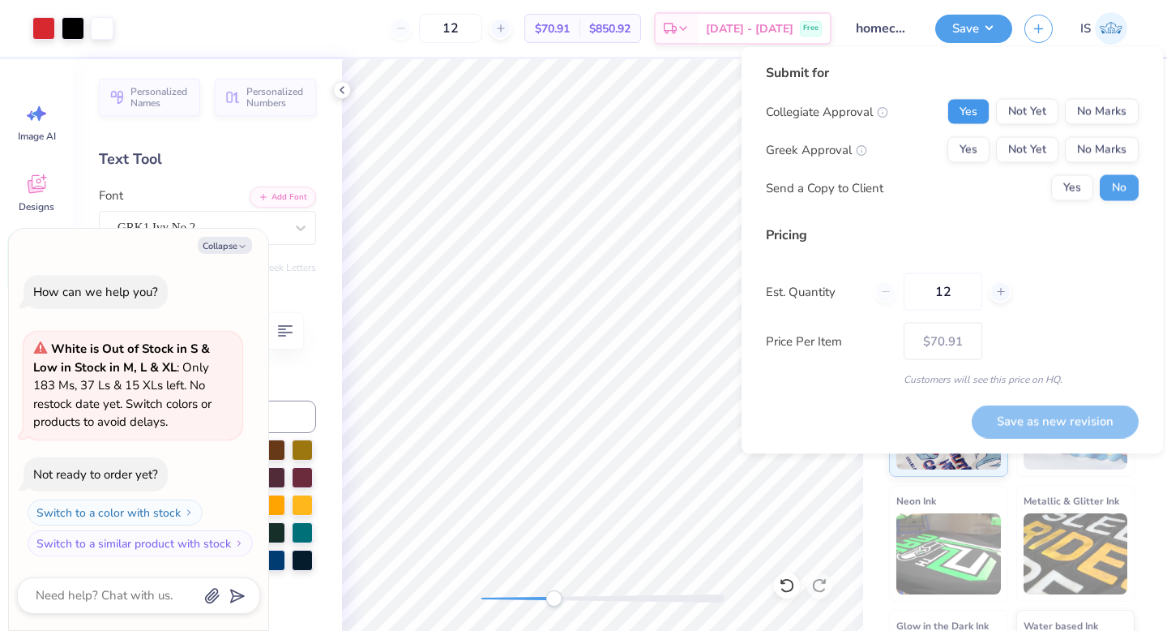
click at [977, 112] on button "Yes" at bounding box center [969, 112] width 42 height 26
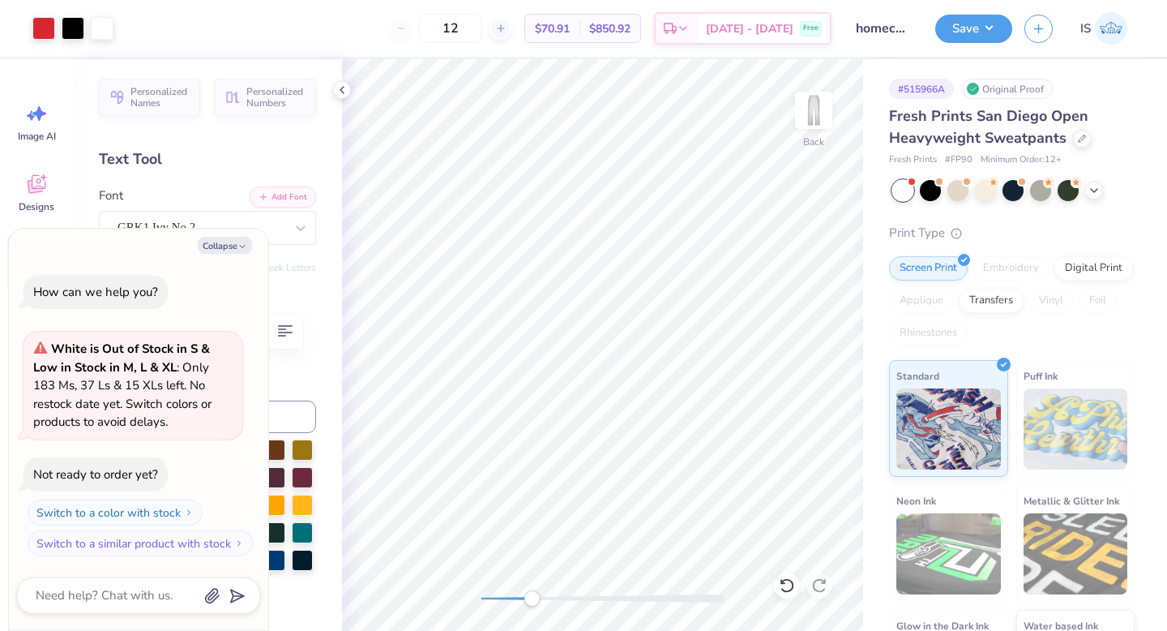
drag, startPoint x: 554, startPoint y: 599, endPoint x: 532, endPoint y: 599, distance: 22.7
click at [532, 599] on div "Accessibility label" at bounding box center [532, 598] width 16 height 16
click at [979, 28] on button "Save" at bounding box center [973, 26] width 77 height 28
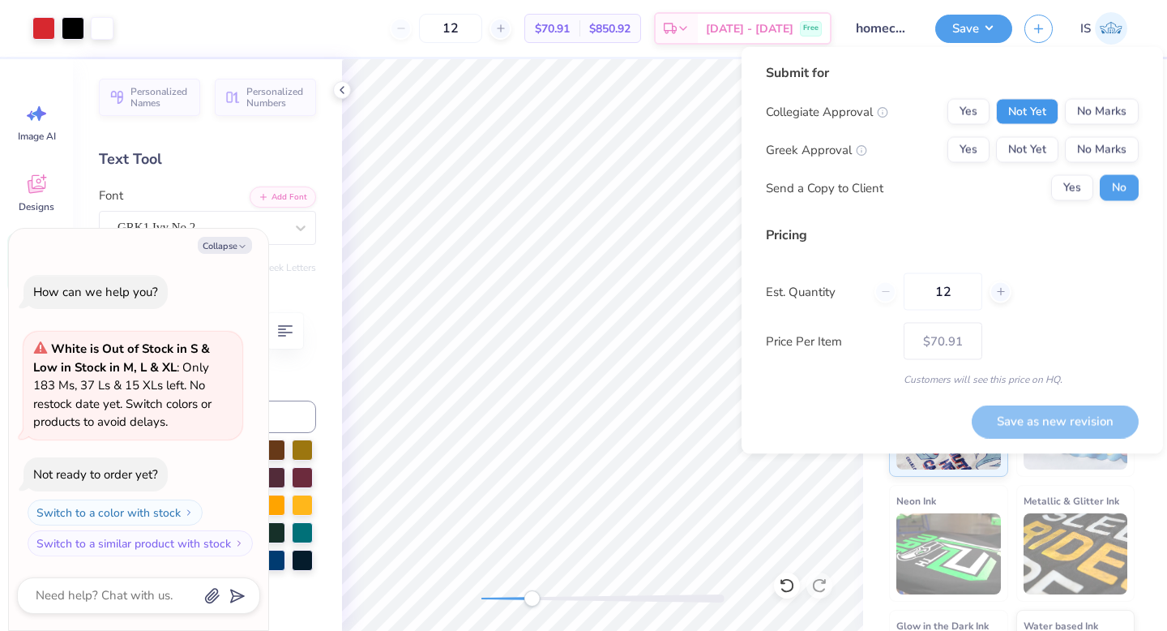
click at [1019, 109] on button "Not Yet" at bounding box center [1027, 112] width 62 height 26
click at [978, 148] on button "Yes" at bounding box center [969, 150] width 42 height 26
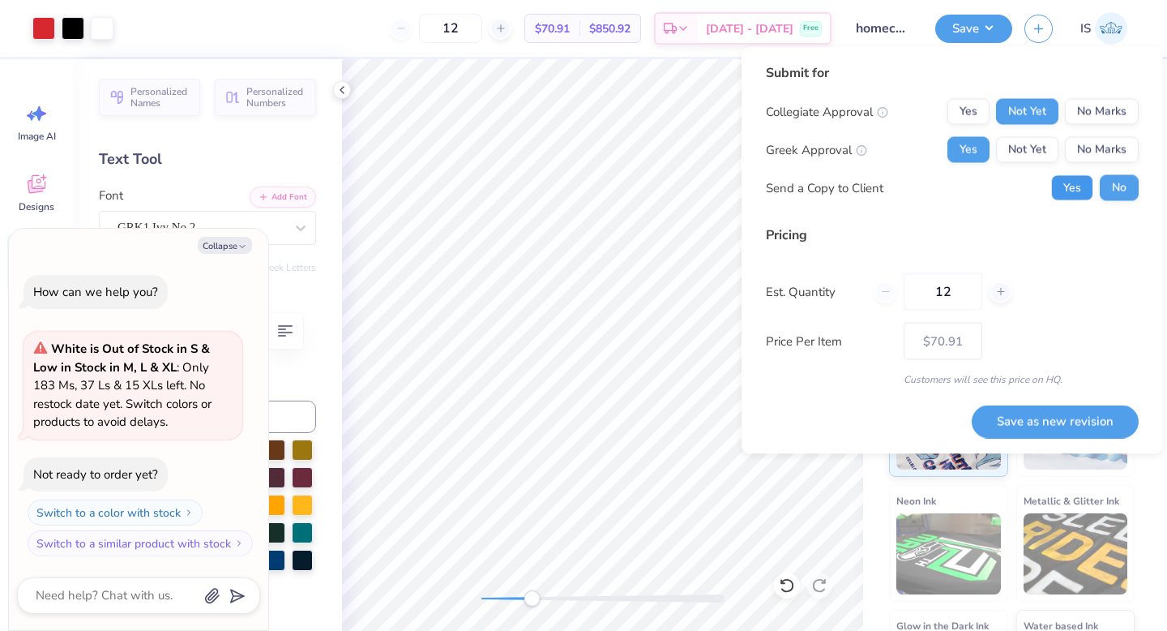
click at [1073, 182] on button "Yes" at bounding box center [1072, 188] width 42 height 26
type textarea "x"
click at [958, 288] on input "12" at bounding box center [943, 291] width 79 height 37
type input "100"
type textarea "x"
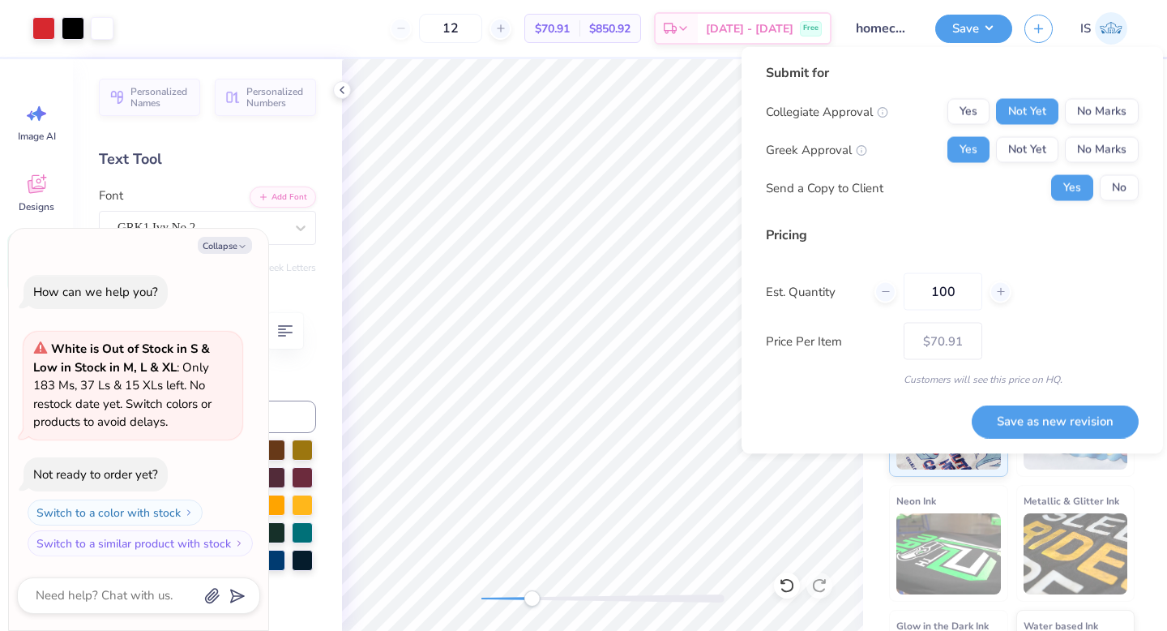
type input "100"
type textarea "x"
type input "– –"
type textarea "x"
type input "$54.19"
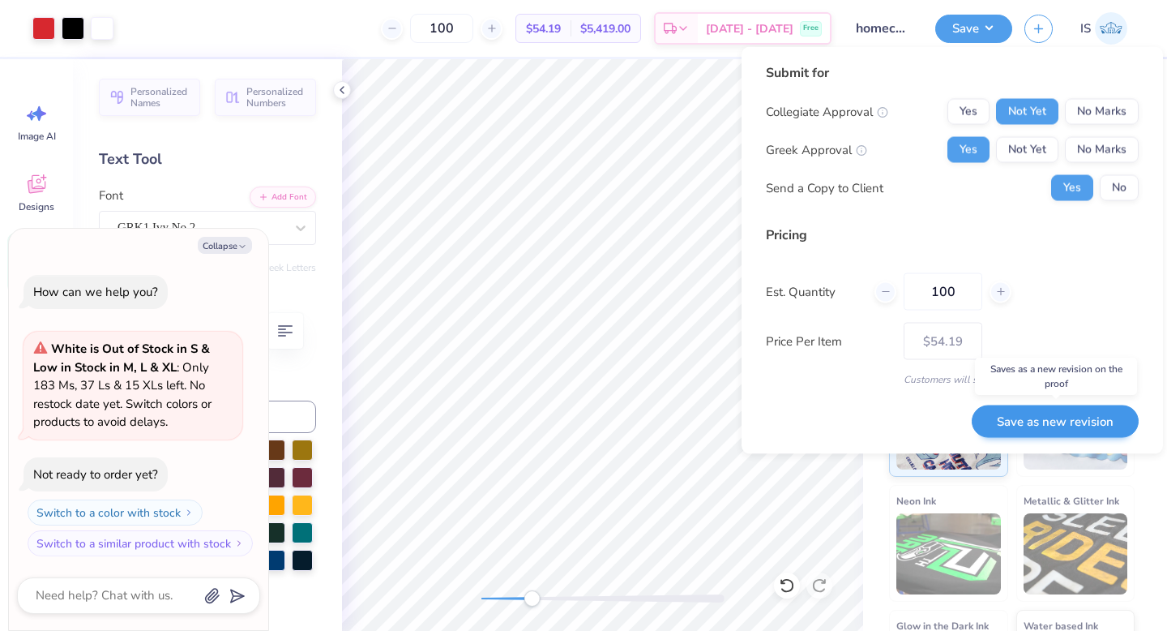
type input "100"
click at [1023, 425] on button "Save as new revision" at bounding box center [1055, 420] width 167 height 33
type textarea "x"
type input "– –"
type textarea "x"
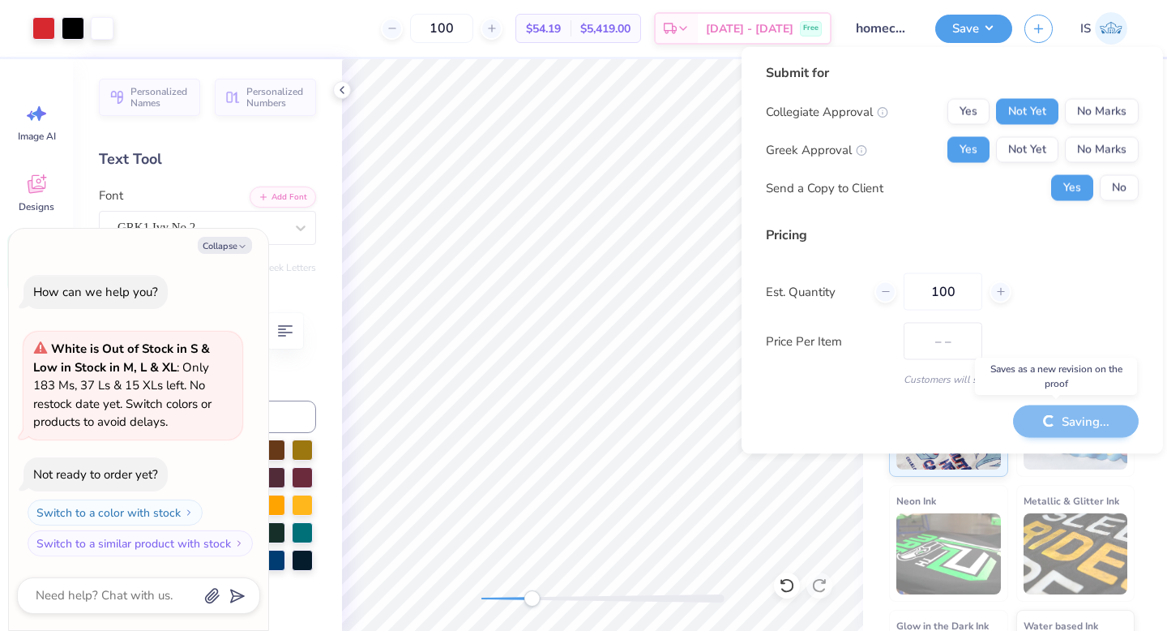
type input "$54.19"
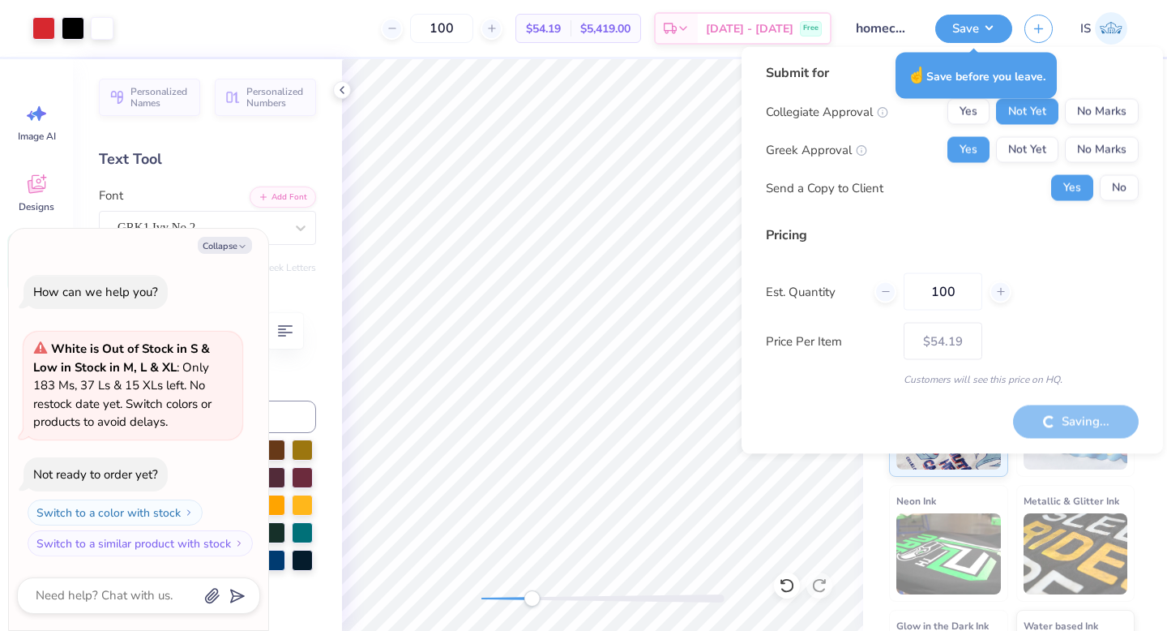
type textarea "x"
type input "– –"
type textarea "x"
type input "$54.19"
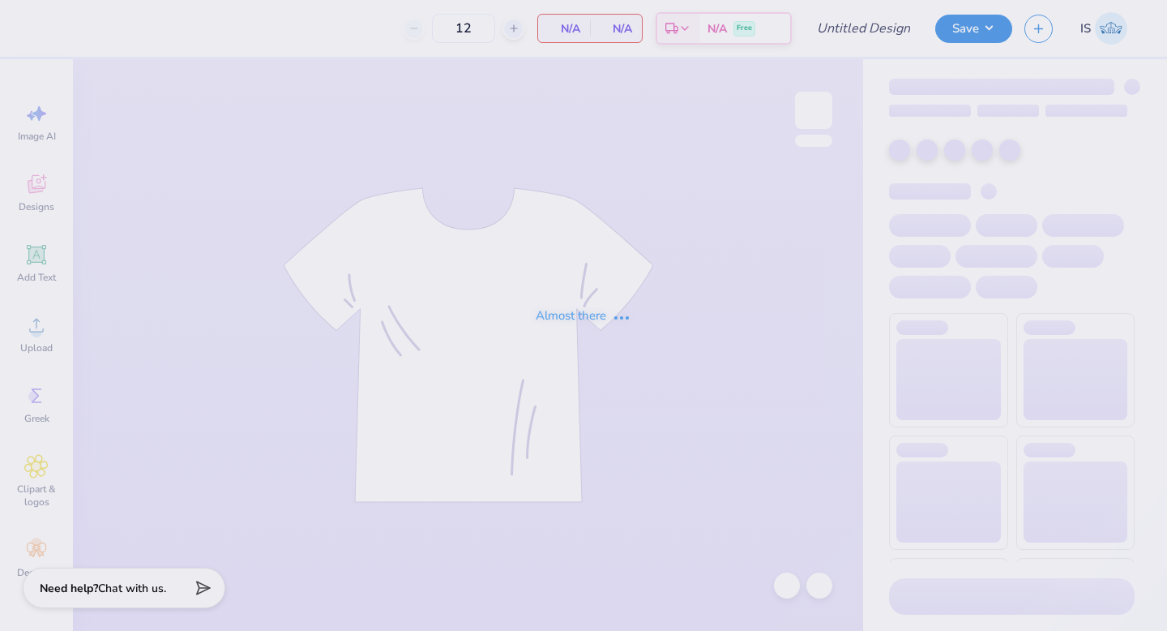
type input "homecoming"
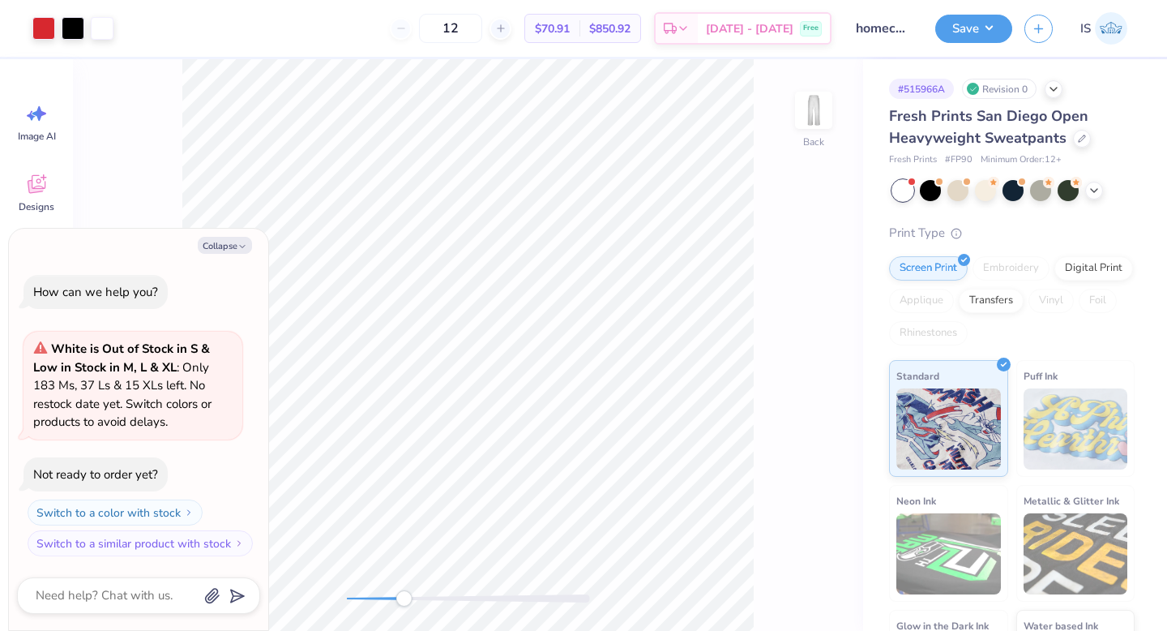
drag, startPoint x: 350, startPoint y: 599, endPoint x: 407, endPoint y: 601, distance: 56.8
click at [407, 601] on div "Accessibility label" at bounding box center [404, 598] width 16 height 16
drag, startPoint x: 407, startPoint y: 593, endPoint x: 444, endPoint y: 597, distance: 37.4
click at [444, 597] on div "Accessibility label" at bounding box center [442, 598] width 16 height 16
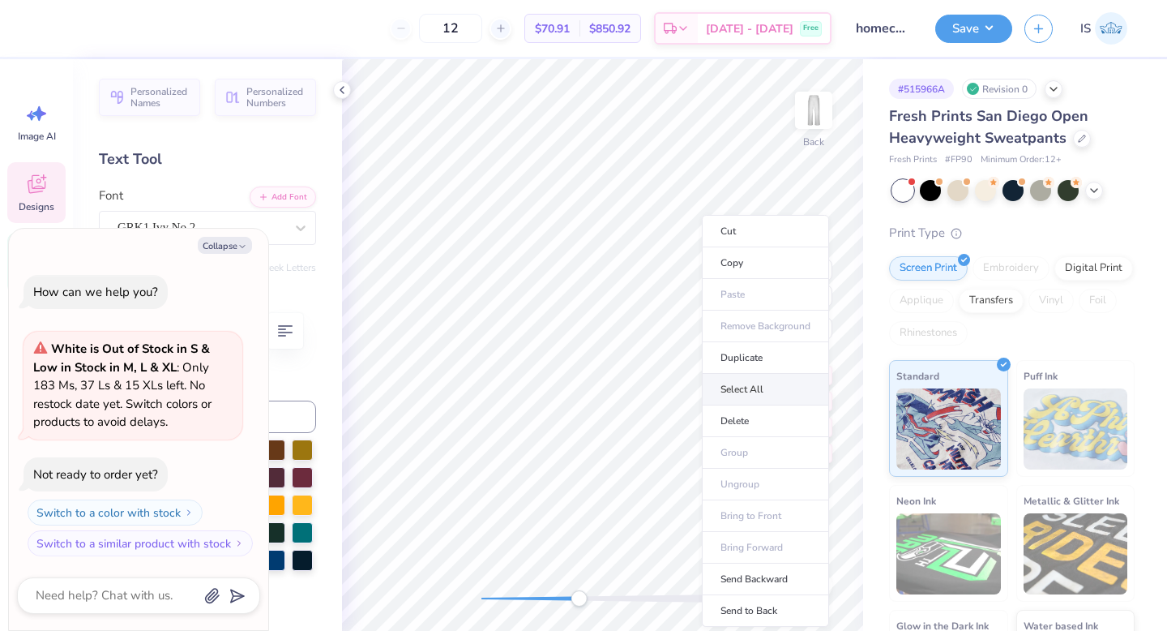
click at [709, 384] on body "12 $70.91 Per Item $850.92 Total Est. Delivery Sep 22 - 25 Free Design Title ho…" at bounding box center [583, 315] width 1167 height 631
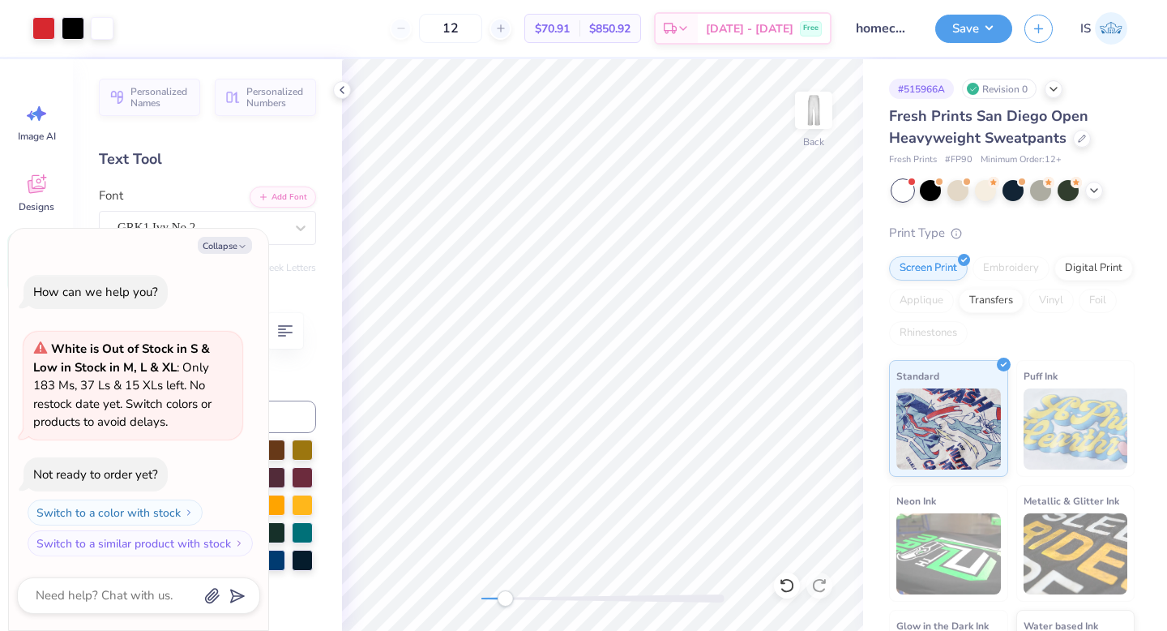
drag, startPoint x: 576, startPoint y: 596, endPoint x: 505, endPoint y: 593, distance: 71.4
click at [505, 593] on div "Accessibility label" at bounding box center [505, 598] width 16 height 16
click at [460, 581] on div "Back" at bounding box center [602, 344] width 521 height 571
type textarea "x"
